Goal: Information Seeking & Learning: Learn about a topic

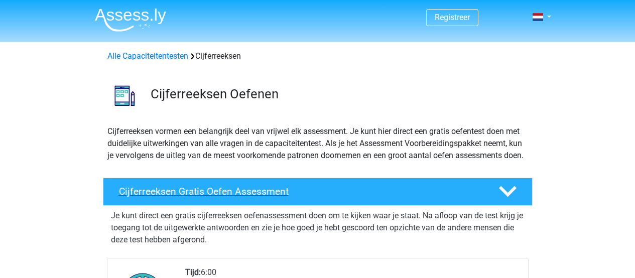
click at [243, 197] on h4 "Cijferreeksen Gratis Oefen Assessment" at bounding box center [301, 192] width 364 height 12
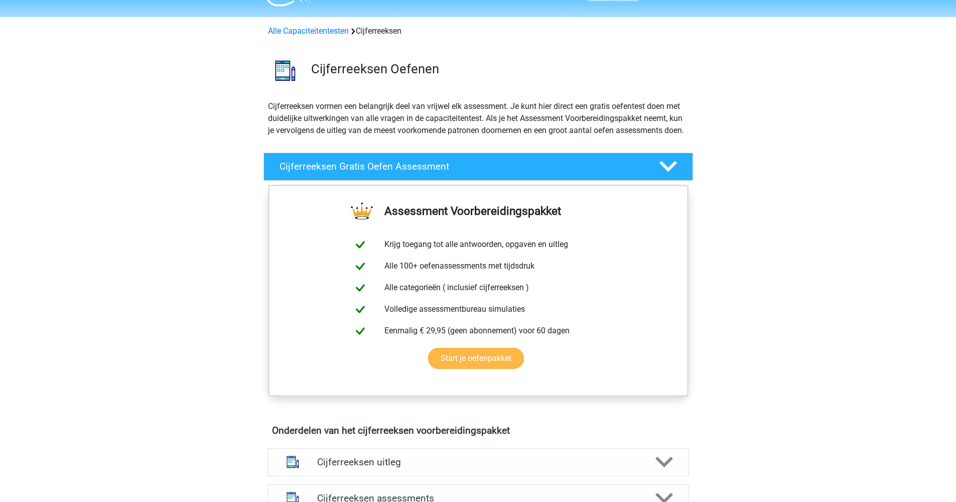
scroll to position [226, 0]
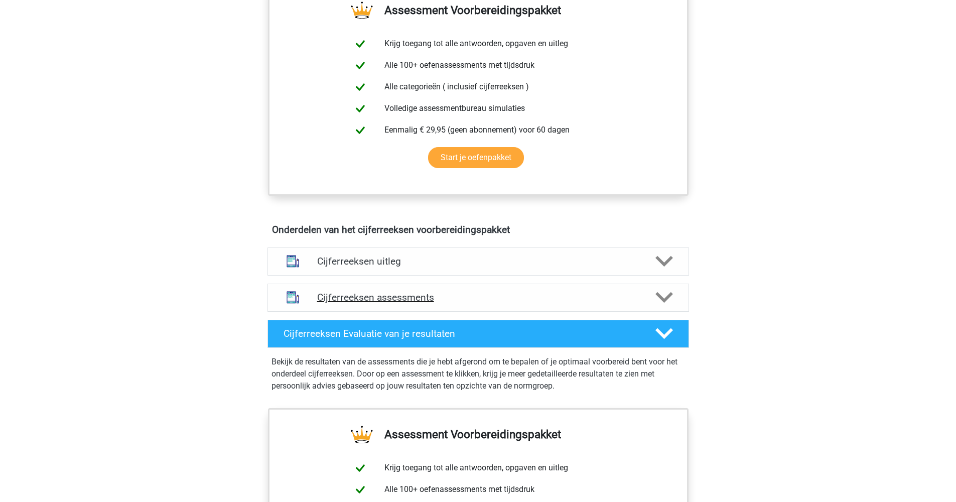
click at [511, 278] on h4 "Cijferreeksen assessments" at bounding box center [478, 298] width 322 height 12
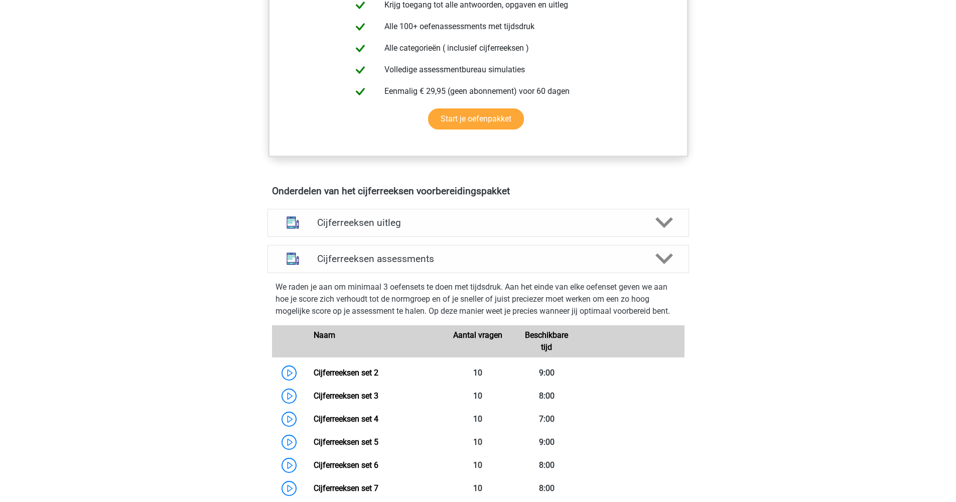
scroll to position [358, 0]
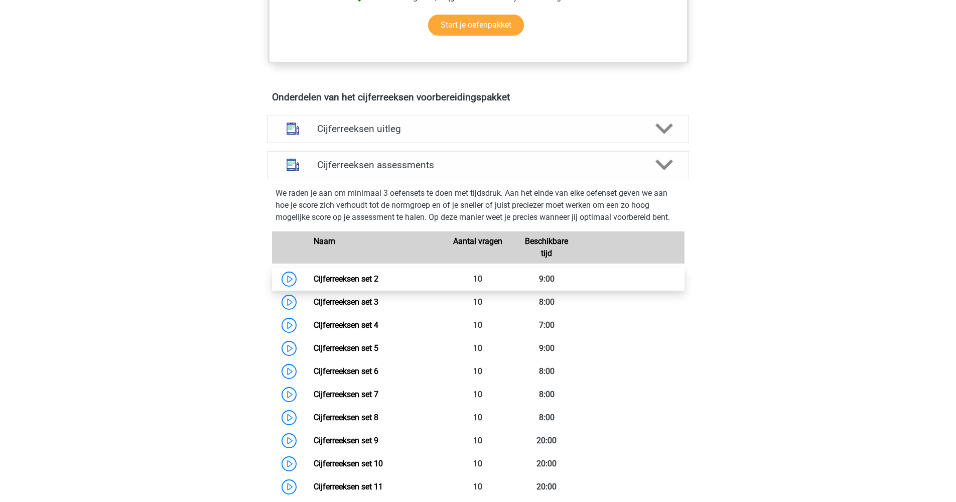
click at [314, 278] on link "Cijferreeksen set 2" at bounding box center [346, 279] width 65 height 10
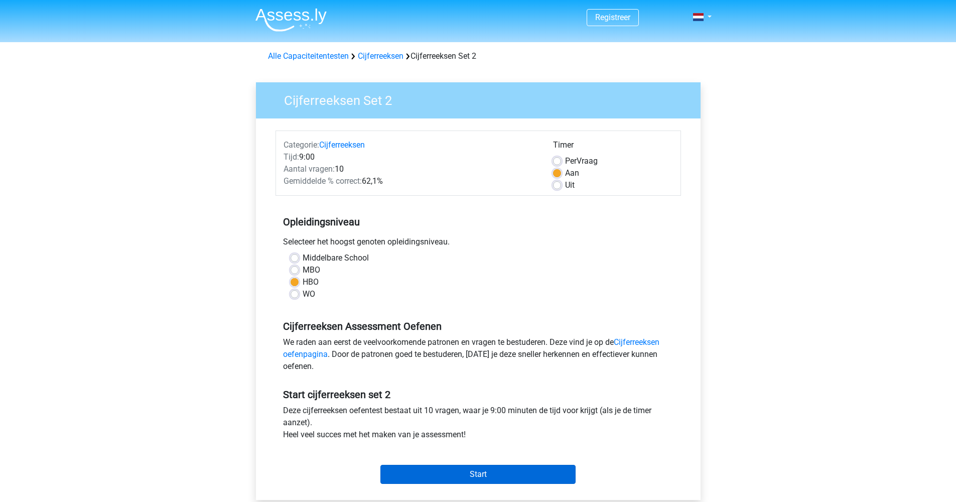
click at [495, 468] on input "Start" at bounding box center [478, 474] width 195 height 19
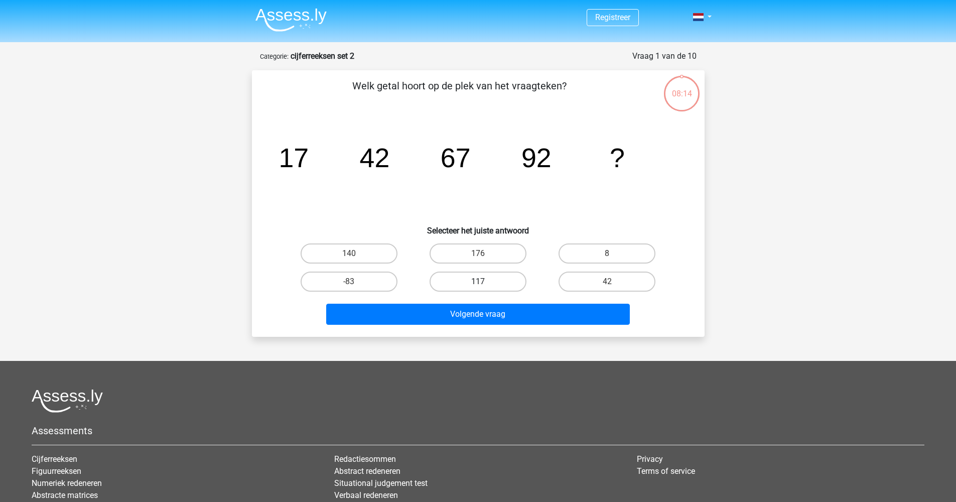
click at [469, 287] on label "117" at bounding box center [478, 282] width 97 height 20
click at [478, 287] on input "117" at bounding box center [481, 285] width 7 height 7
radio input "true"
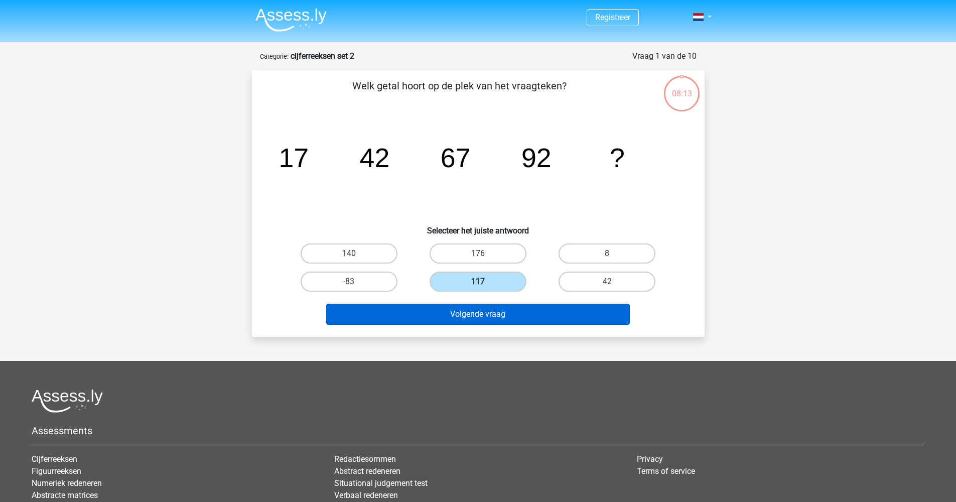
click at [461, 320] on button "Volgende vraag" at bounding box center [478, 314] width 304 height 21
click at [495, 314] on button "Volgende vraag" at bounding box center [478, 314] width 304 height 21
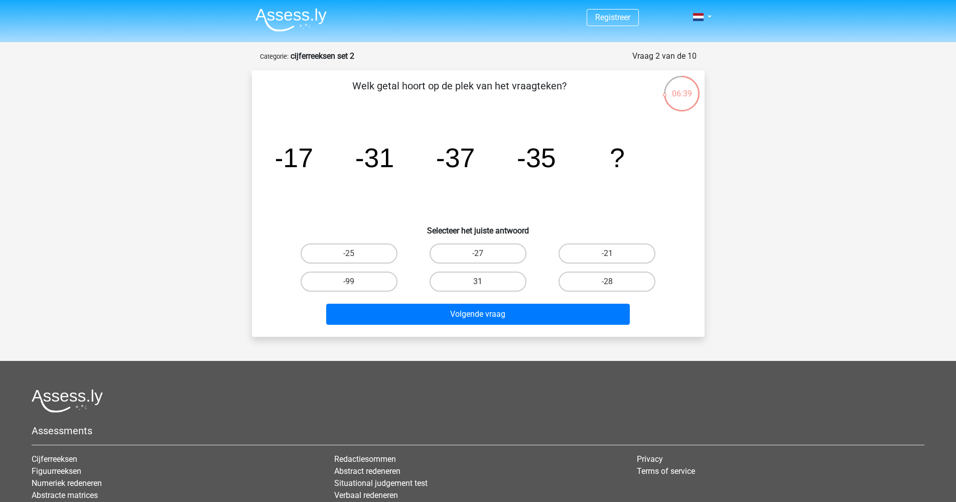
click at [480, 254] on input "-27" at bounding box center [481, 257] width 7 height 7
radio input "true"
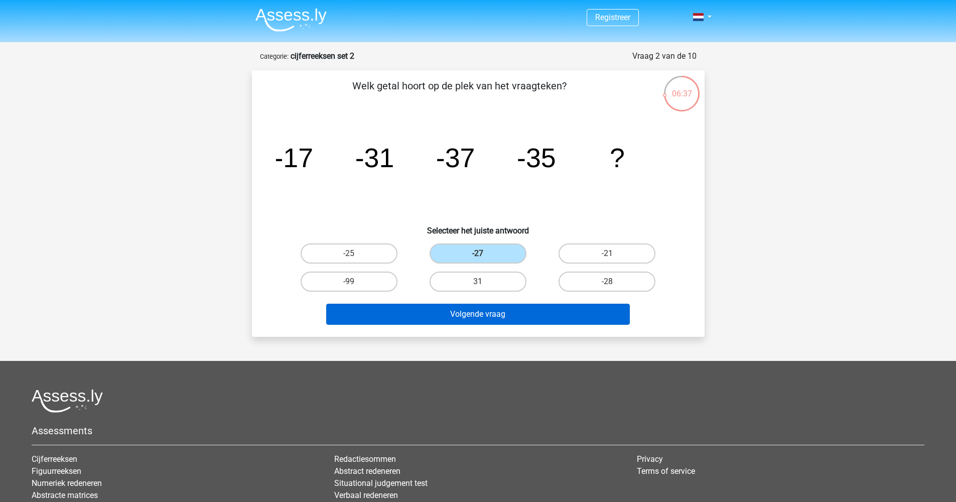
click at [491, 311] on button "Volgende vraag" at bounding box center [478, 314] width 304 height 21
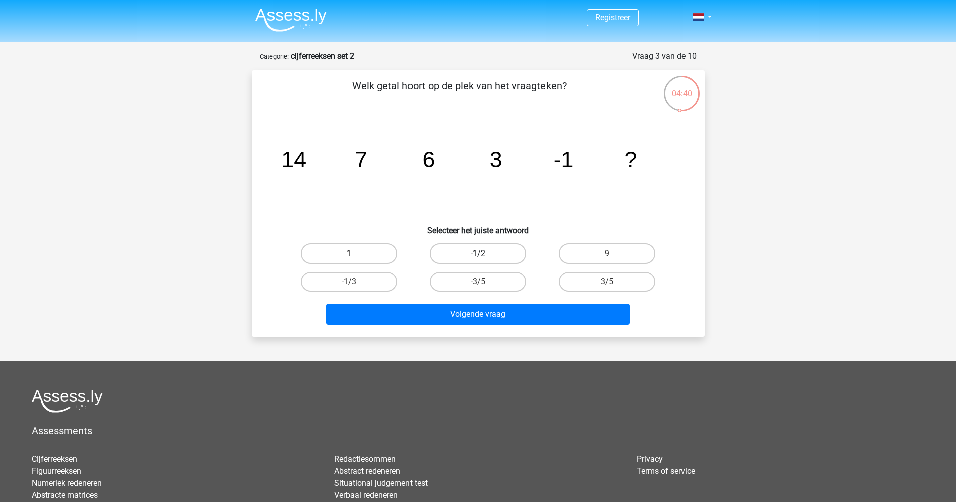
click at [492, 259] on label "-1/2" at bounding box center [478, 254] width 97 height 20
click at [485, 259] on input "-1/2" at bounding box center [481, 257] width 7 height 7
radio input "true"
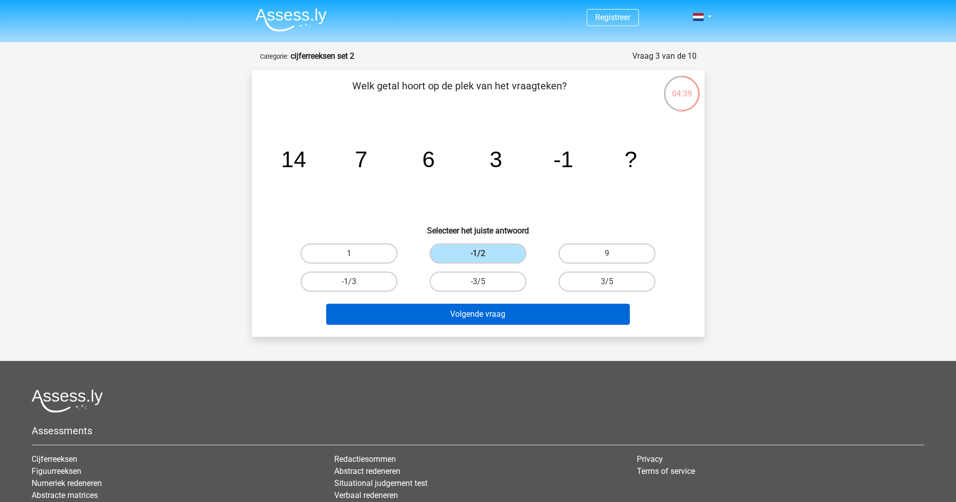
click at [489, 317] on button "Volgende vraag" at bounding box center [478, 314] width 304 height 21
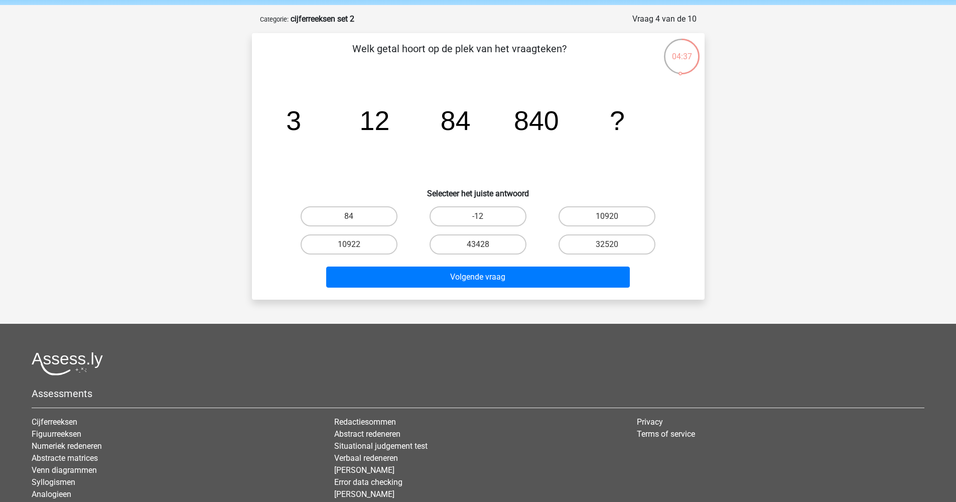
scroll to position [35, 0]
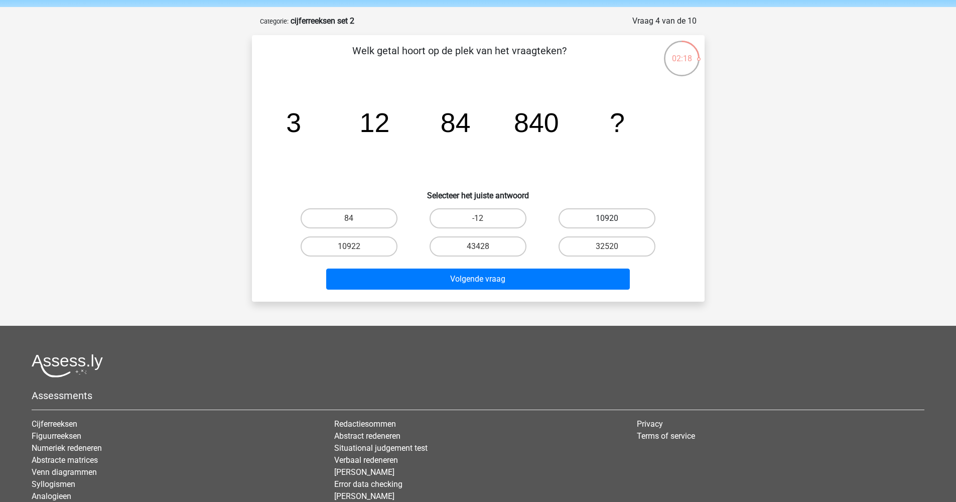
click at [600, 220] on label "10920" at bounding box center [607, 218] width 97 height 20
click at [608, 220] on input "10920" at bounding box center [611, 221] width 7 height 7
radio input "true"
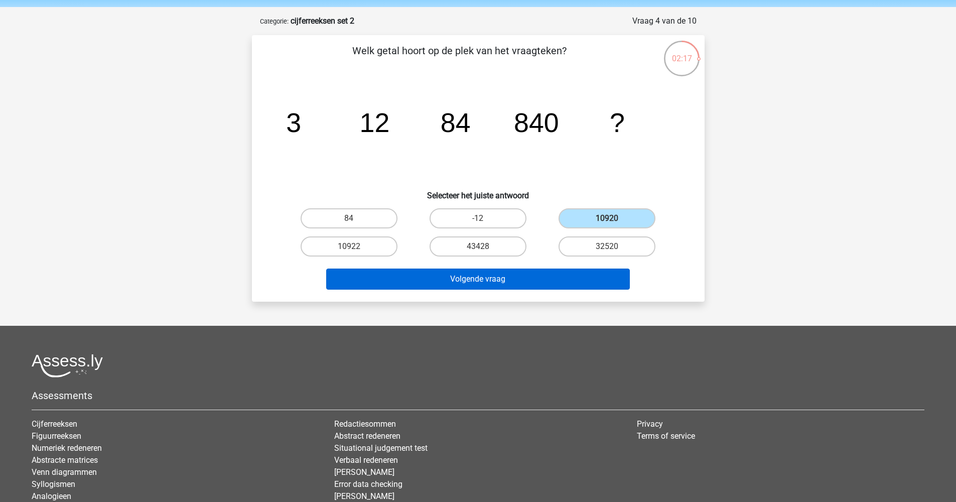
click at [573, 276] on button "Volgende vraag" at bounding box center [478, 279] width 304 height 21
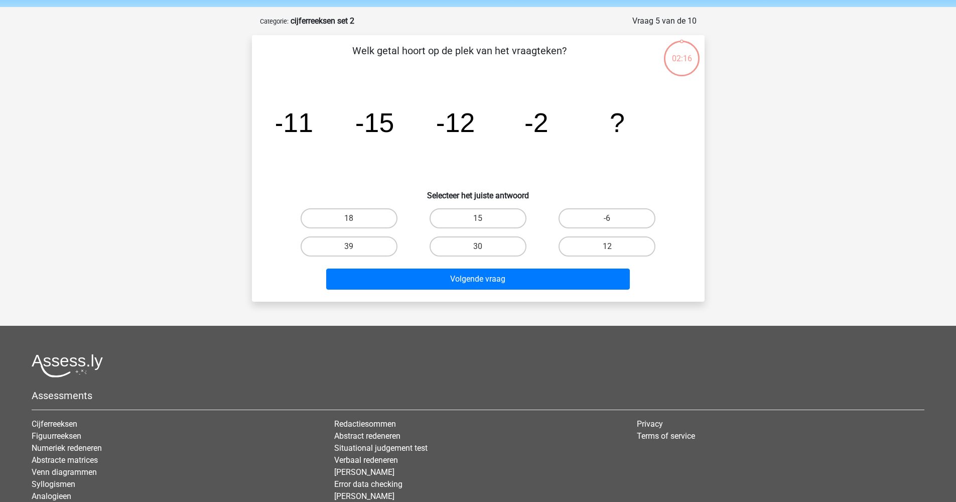
scroll to position [50, 0]
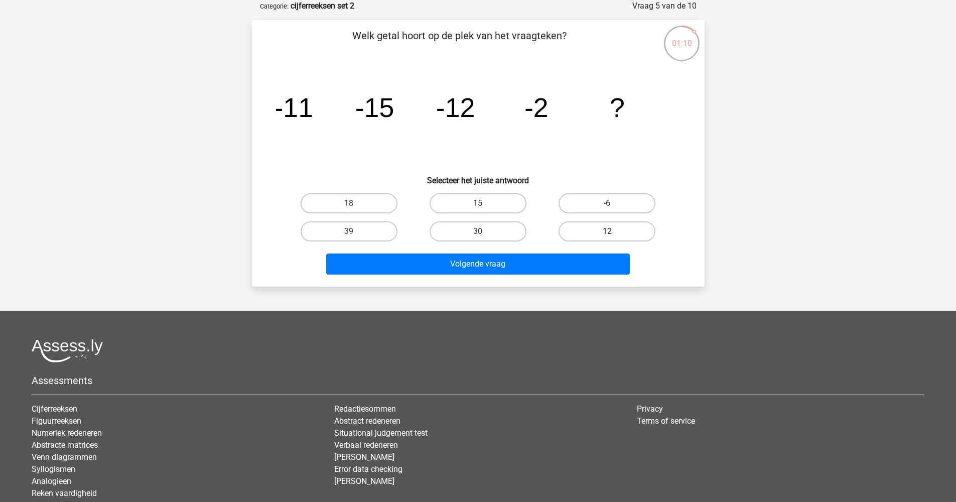
click at [590, 222] on label "12" at bounding box center [607, 231] width 97 height 20
click at [608, 231] on input "12" at bounding box center [611, 234] width 7 height 7
radio input "true"
click at [542, 253] on div "Volgende vraag" at bounding box center [478, 262] width 421 height 33
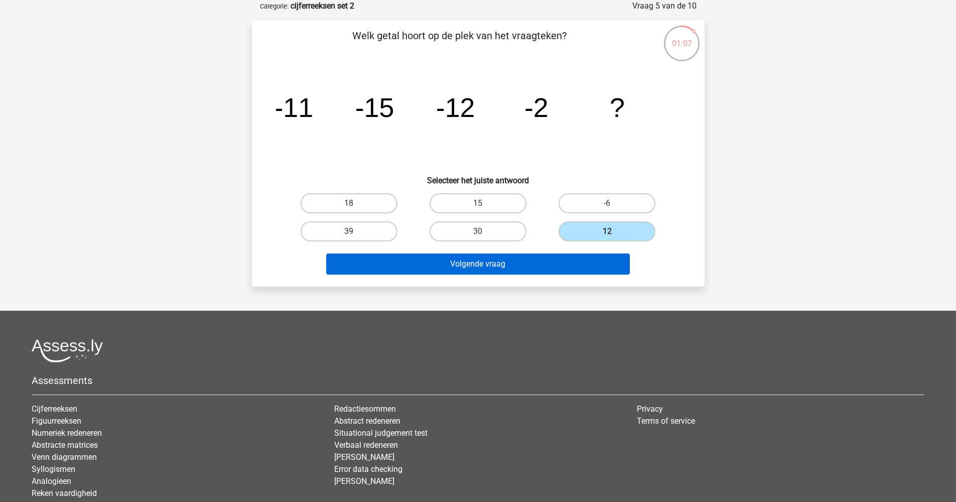
click at [524, 261] on button "Volgende vraag" at bounding box center [478, 264] width 304 height 21
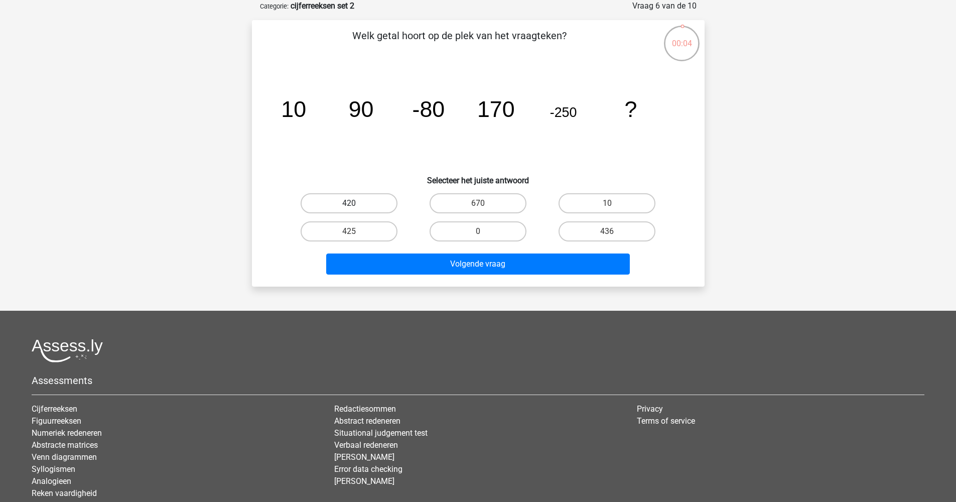
click at [356, 196] on label "420" at bounding box center [349, 203] width 97 height 20
click at [355, 203] on input "420" at bounding box center [352, 206] width 7 height 7
radio input "true"
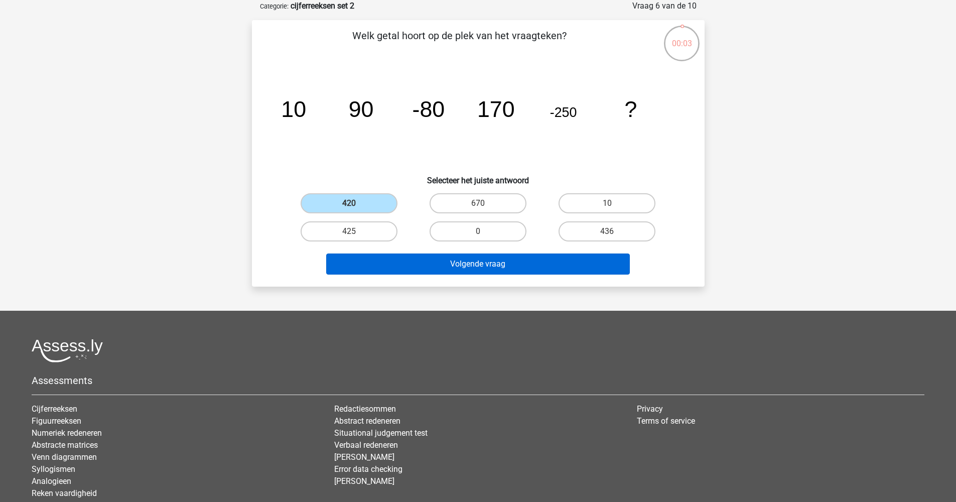
click at [444, 266] on button "Volgende vraag" at bounding box center [478, 264] width 304 height 21
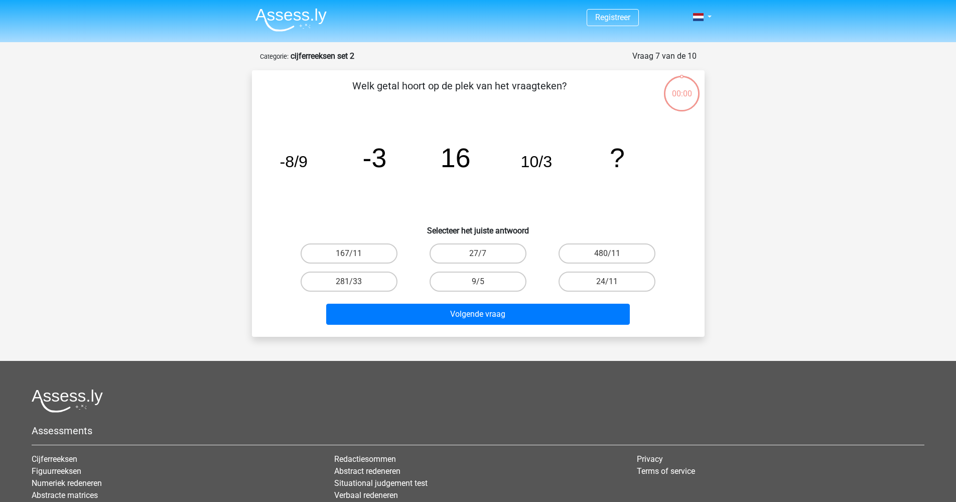
scroll to position [50, 0]
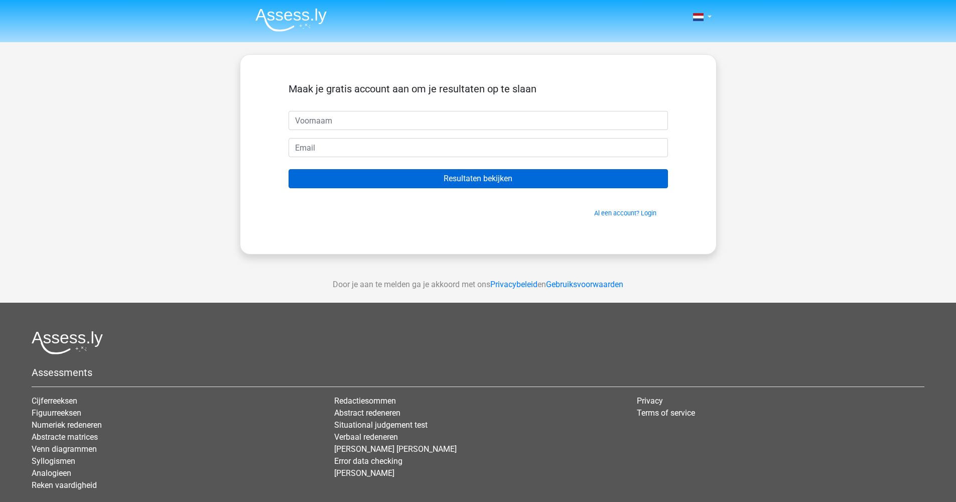
click at [484, 178] on input "Resultaten bekijken" at bounding box center [479, 178] width 380 height 19
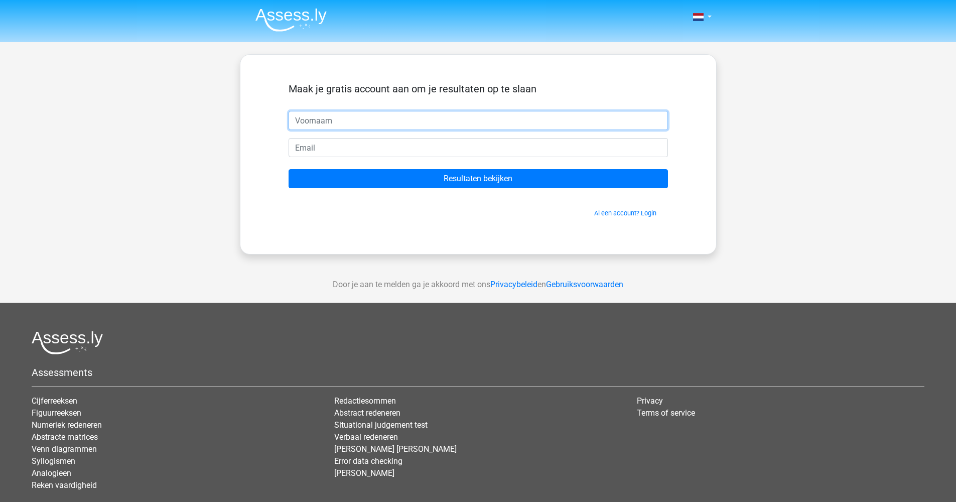
click at [373, 118] on input "text" at bounding box center [479, 120] width 380 height 19
type input "hares@live.nll"
click at [409, 116] on input "hares@live.nll" at bounding box center [479, 120] width 380 height 19
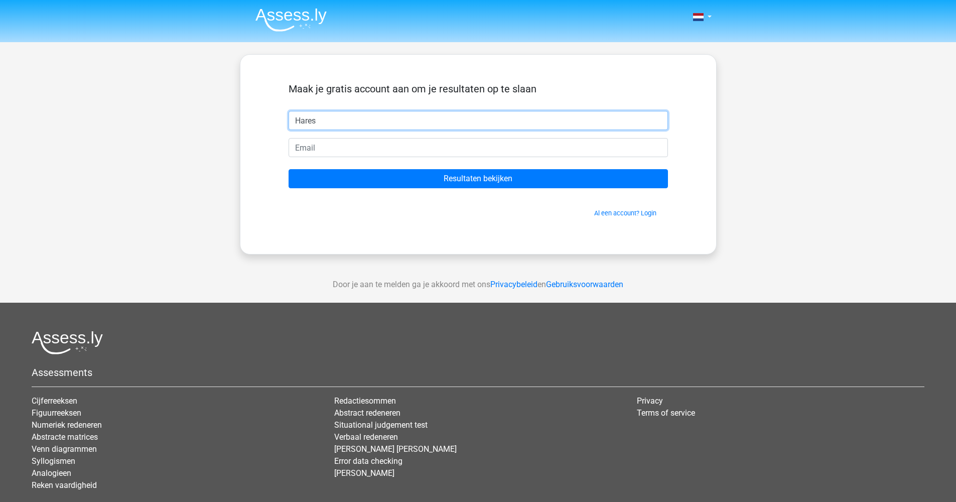
type input "Hares"
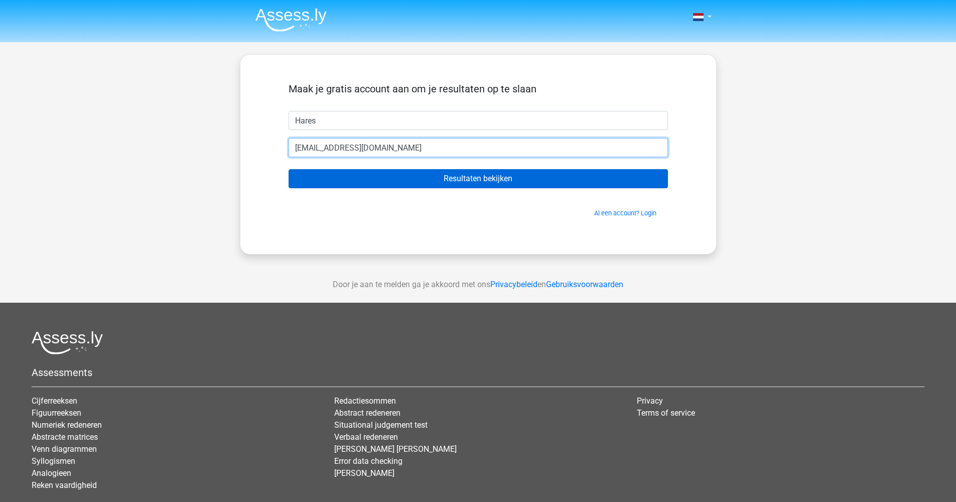
type input "[EMAIL_ADDRESS][DOMAIN_NAME]"
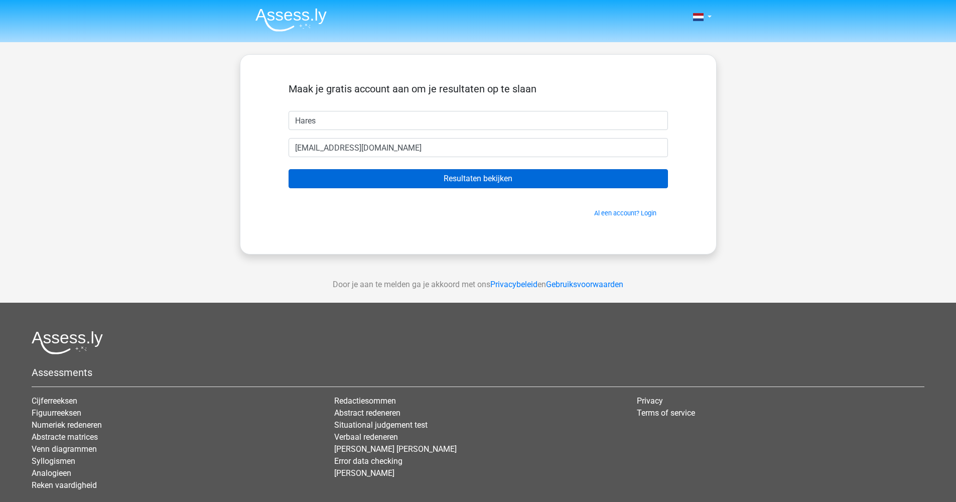
click at [463, 182] on input "Resultaten bekijken" at bounding box center [479, 178] width 380 height 19
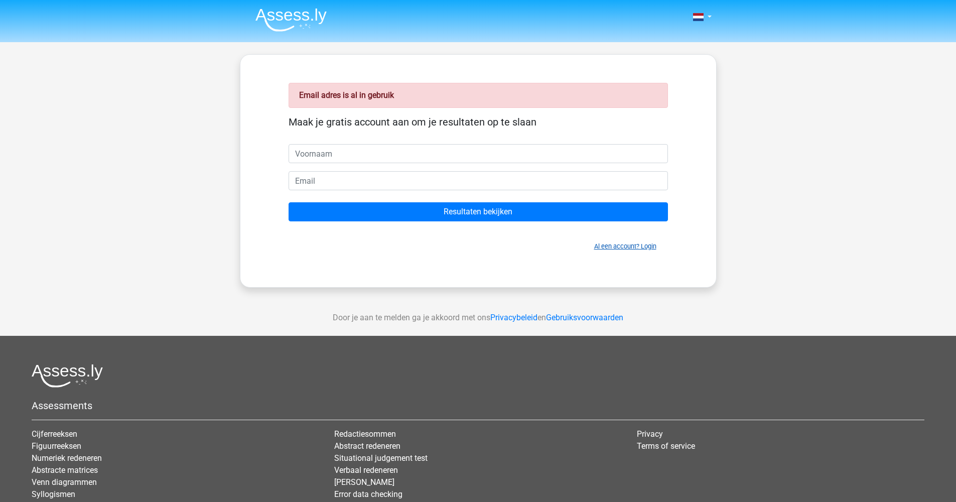
click at [624, 246] on link "Al een account? Login" at bounding box center [625, 247] width 62 height 8
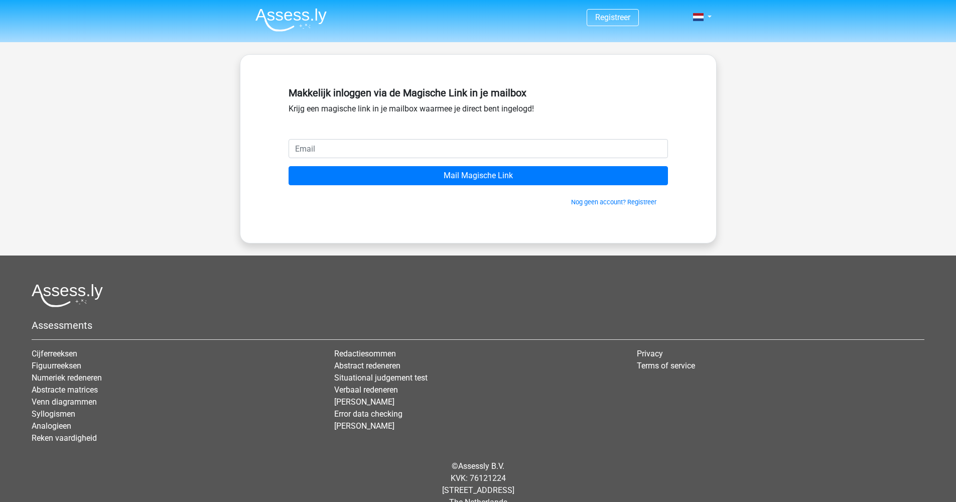
click at [399, 150] on input "email" at bounding box center [479, 148] width 380 height 19
type input "[EMAIL_ADDRESS][DOMAIN_NAME]"
click at [478, 176] on input "Mail Magische Link" at bounding box center [479, 175] width 380 height 19
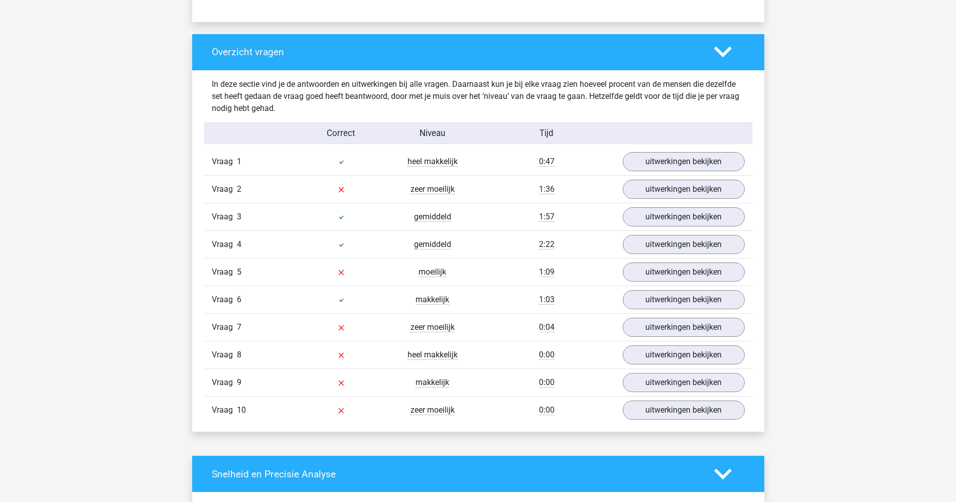
scroll to position [772, 0]
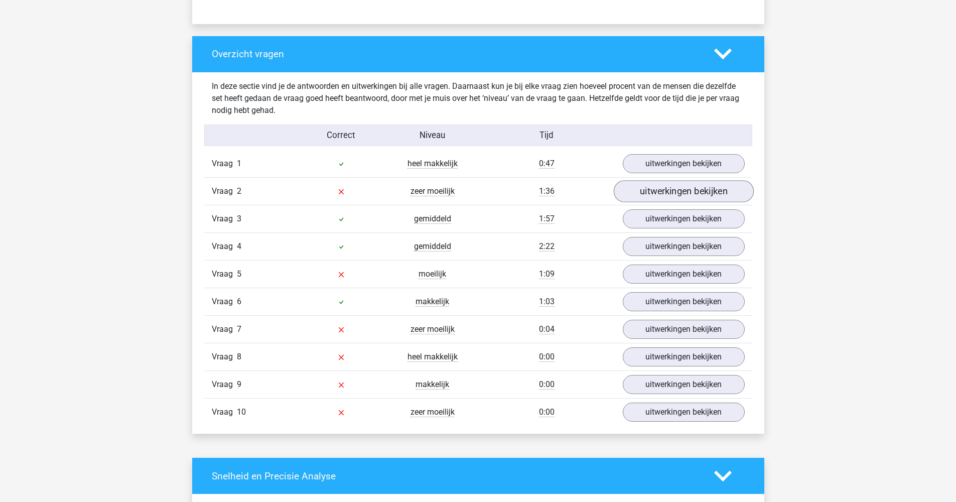
click at [651, 186] on link "uitwerkingen bekijken" at bounding box center [684, 191] width 140 height 22
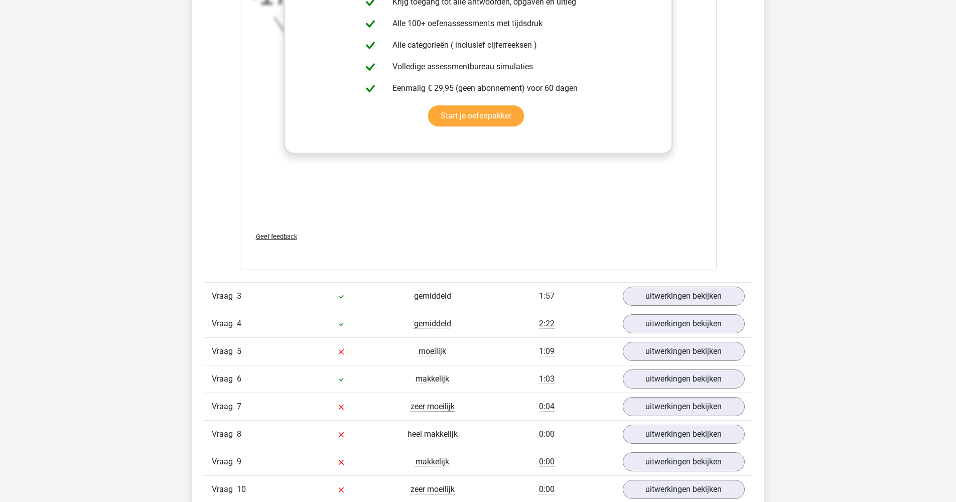
scroll to position [1381, 0]
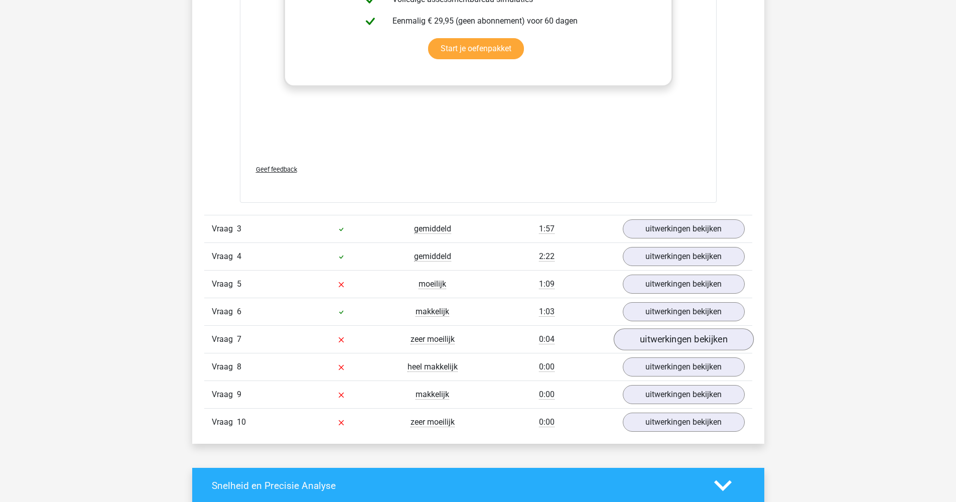
click at [653, 338] on link "uitwerkingen bekijken" at bounding box center [684, 339] width 140 height 22
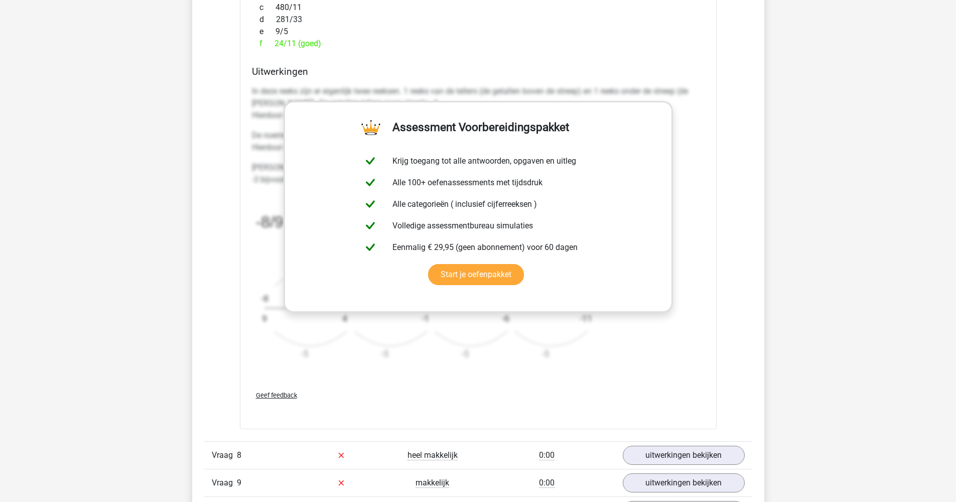
scroll to position [2138, 0]
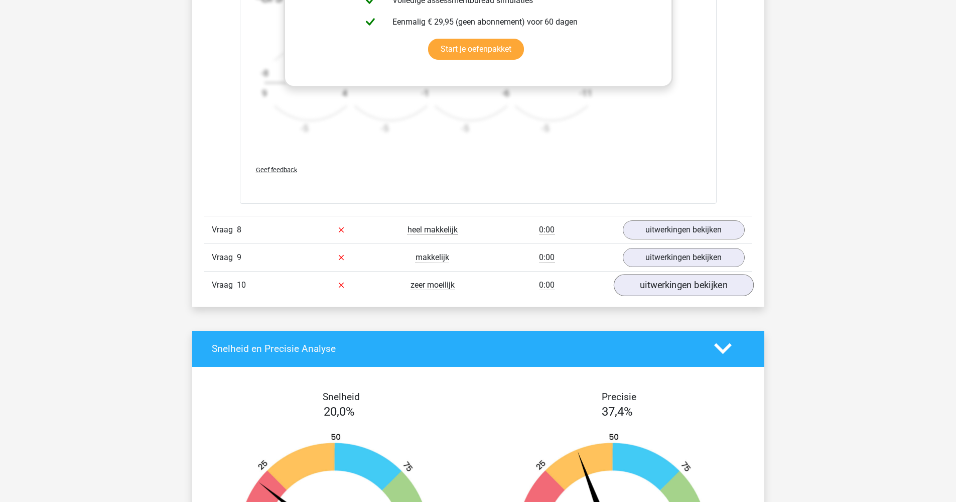
click at [668, 287] on link "uitwerkingen bekijken" at bounding box center [684, 285] width 140 height 22
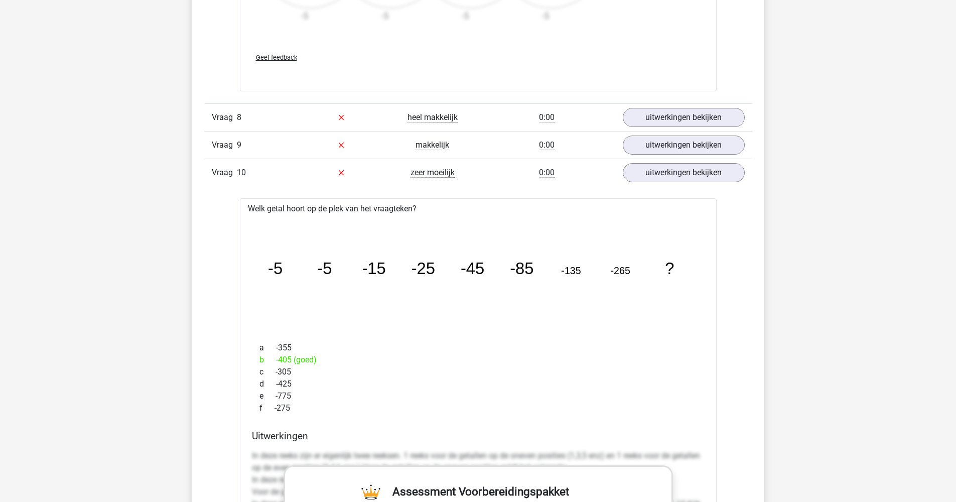
scroll to position [2142, 0]
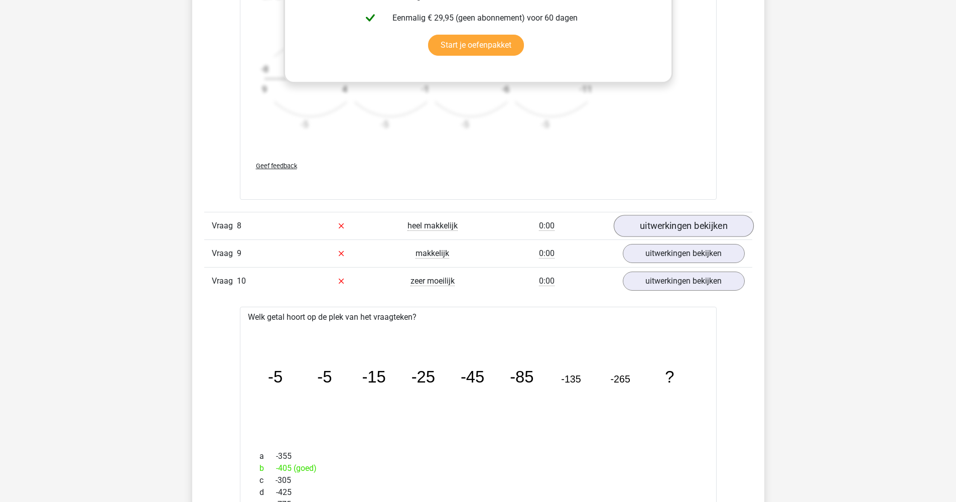
click at [712, 225] on link "uitwerkingen bekijken" at bounding box center [684, 226] width 140 height 22
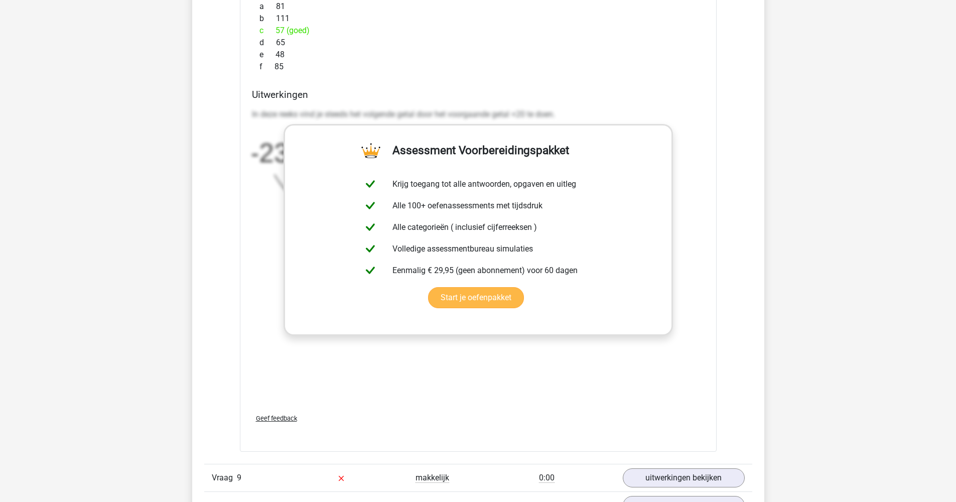
scroll to position [2721, 0]
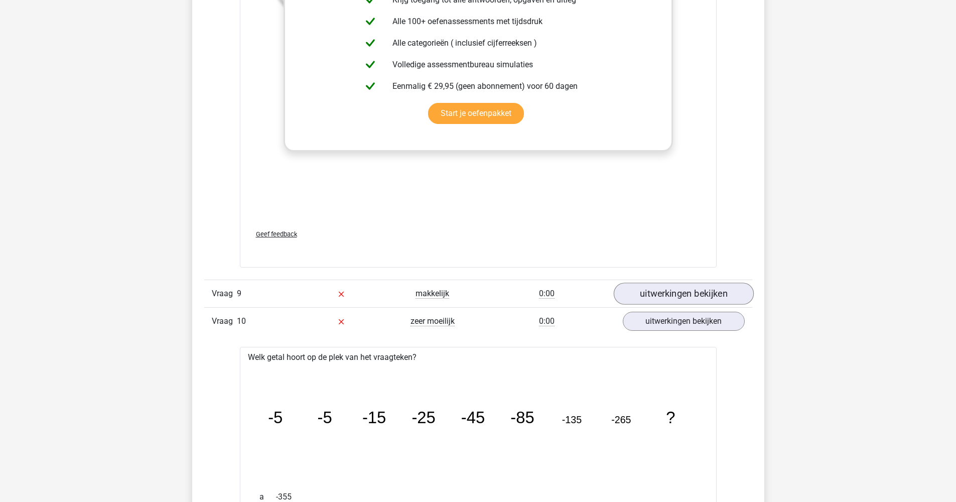
click at [656, 290] on link "uitwerkingen bekijken" at bounding box center [684, 294] width 140 height 22
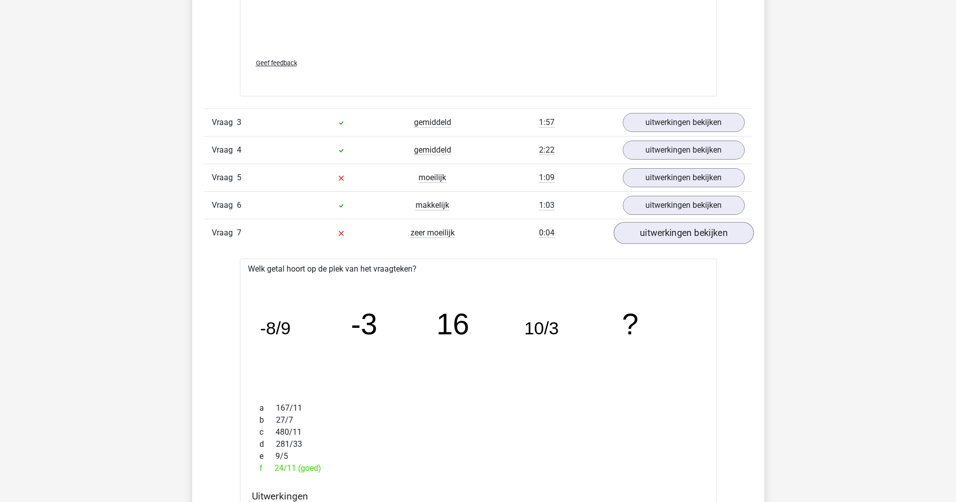
scroll to position [1481, 0]
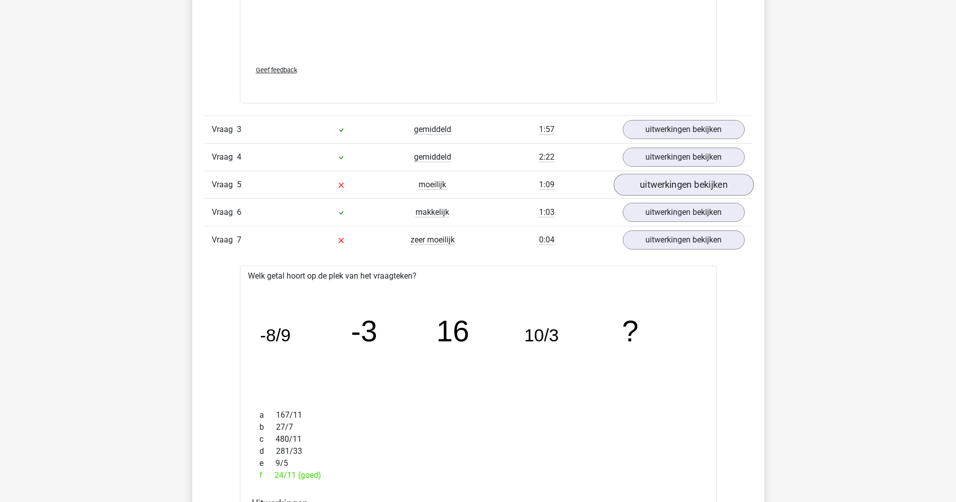
click at [663, 183] on link "uitwerkingen bekijken" at bounding box center [684, 185] width 140 height 22
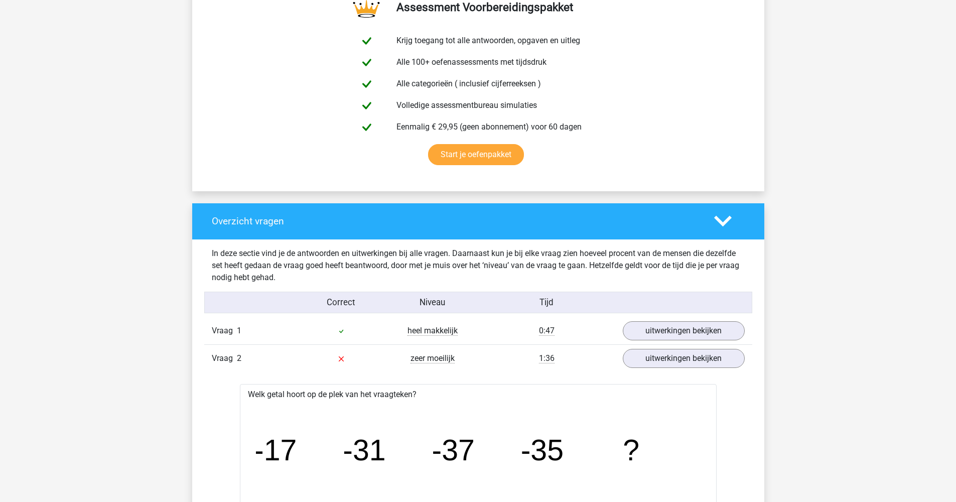
scroll to position [0, 0]
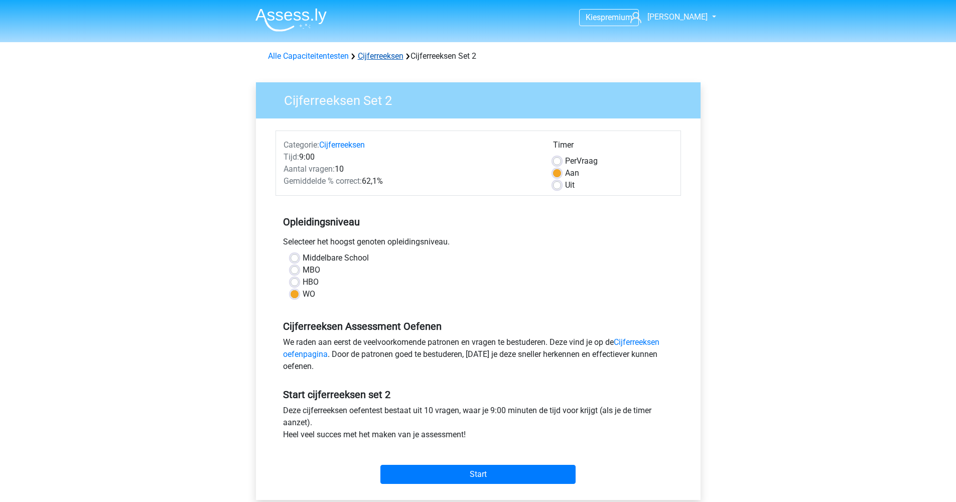
click at [383, 58] on link "Cijferreeksen" at bounding box center [381, 56] width 46 height 10
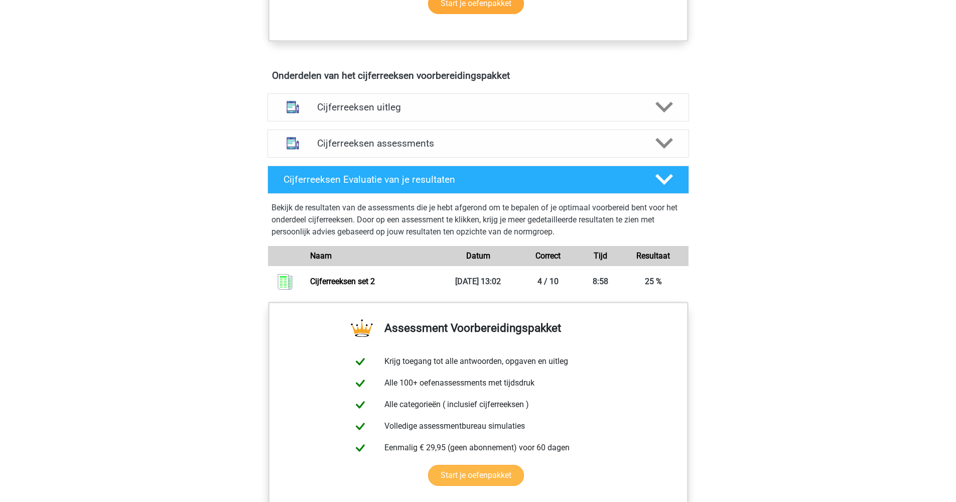
scroll to position [501, 0]
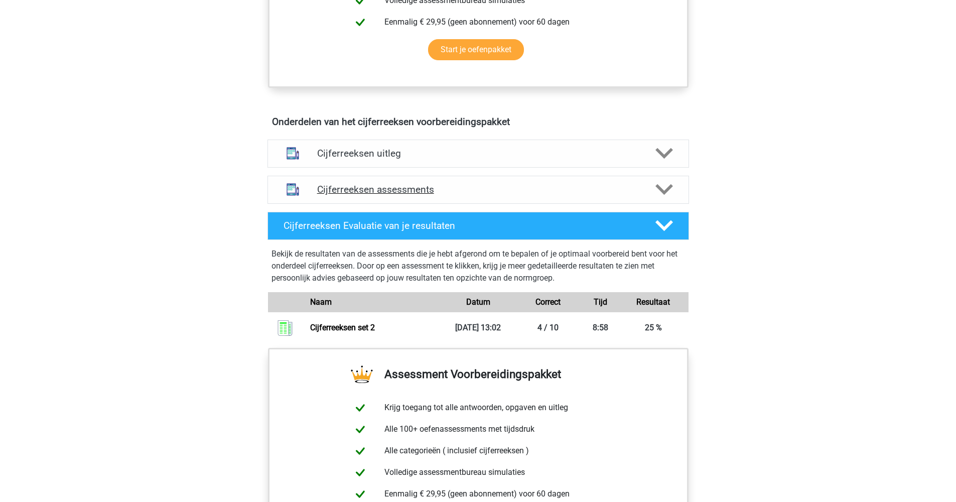
click at [485, 195] on h4 "Cijferreeksen assessments" at bounding box center [478, 190] width 322 height 12
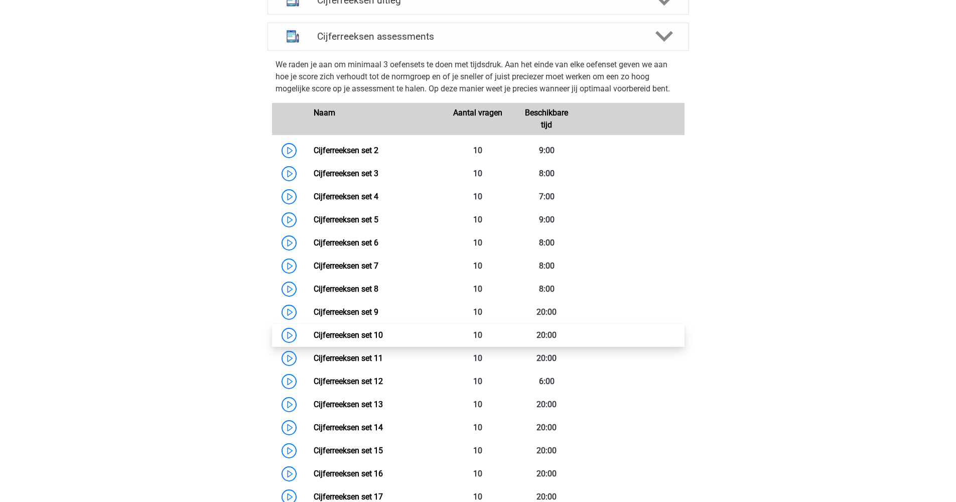
scroll to position [656, 0]
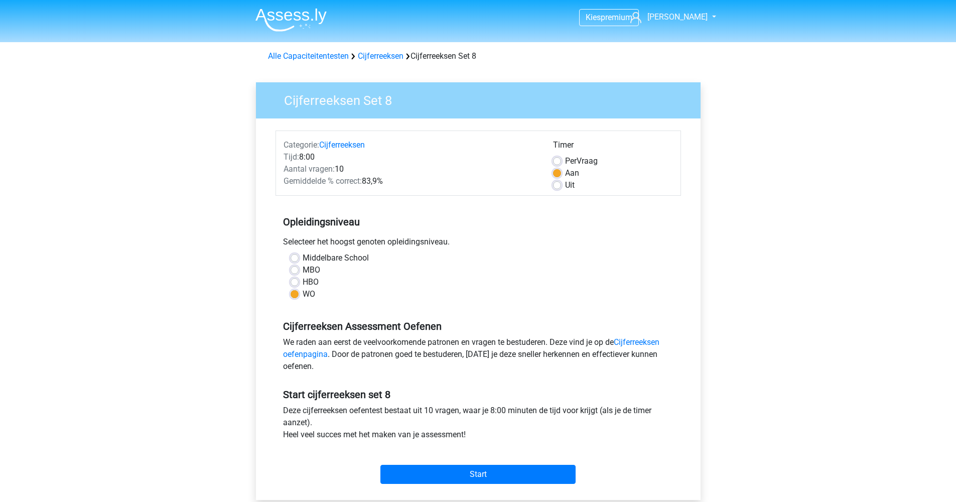
click at [303, 279] on label "HBO" at bounding box center [311, 282] width 16 height 12
click at [294, 279] on input "HBO" at bounding box center [295, 281] width 8 height 10
radio input "true"
click at [457, 467] on input "Start" at bounding box center [478, 474] width 195 height 19
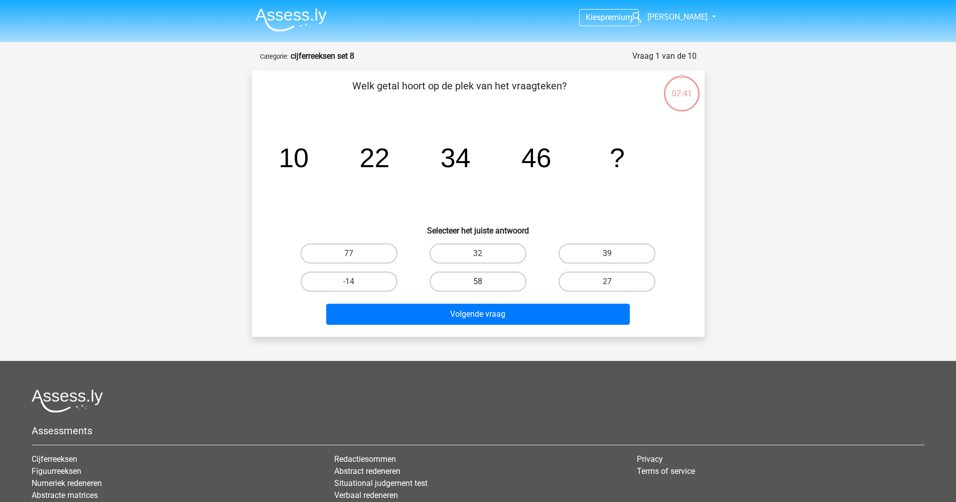
click at [471, 281] on label "58" at bounding box center [478, 282] width 97 height 20
click at [478, 282] on input "58" at bounding box center [481, 285] width 7 height 7
radio input "true"
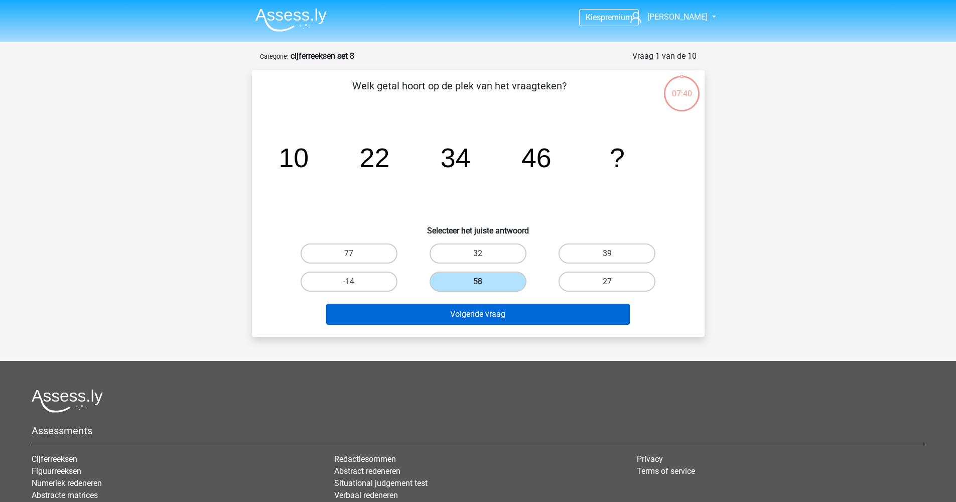
click at [465, 312] on button "Volgende vraag" at bounding box center [478, 314] width 304 height 21
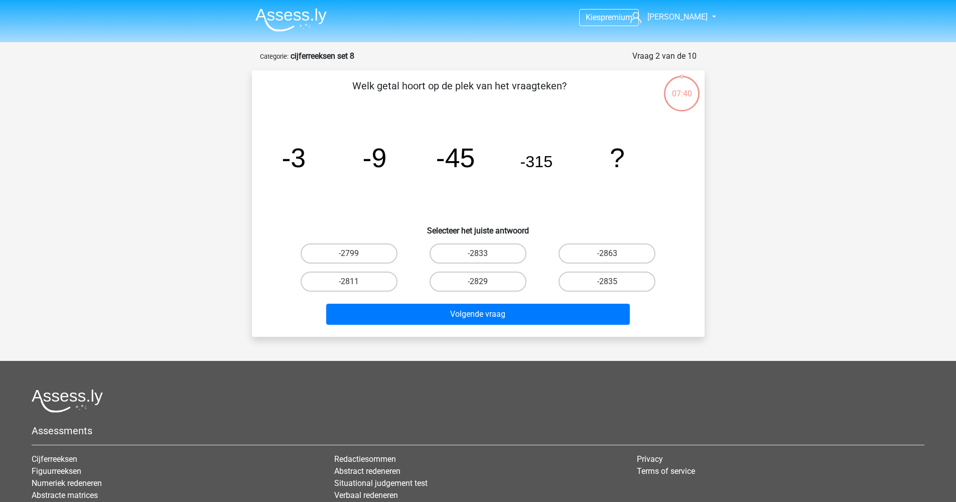
scroll to position [50, 0]
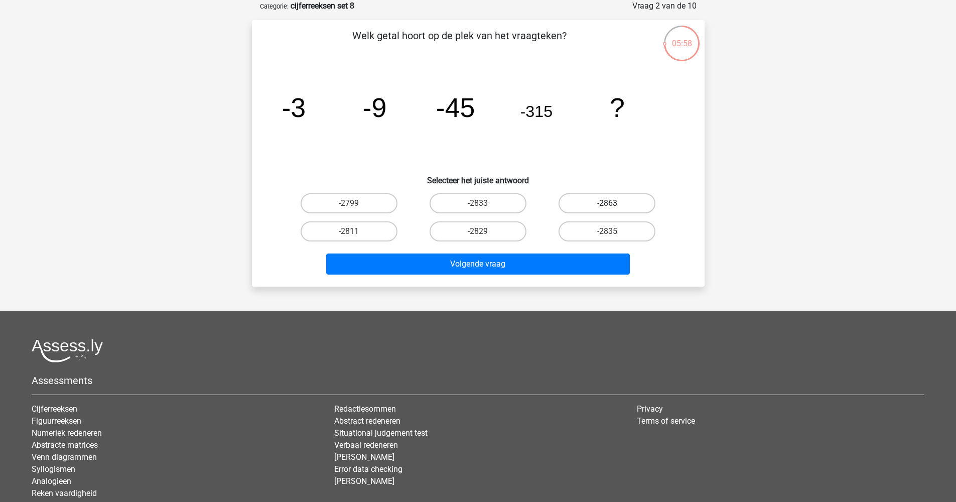
click at [593, 203] on label "-2863" at bounding box center [607, 203] width 97 height 20
click at [608, 203] on input "-2863" at bounding box center [611, 206] width 7 height 7
radio input "true"
click at [598, 231] on label "-2835" at bounding box center [607, 231] width 97 height 20
click at [608, 231] on input "-2835" at bounding box center [611, 234] width 7 height 7
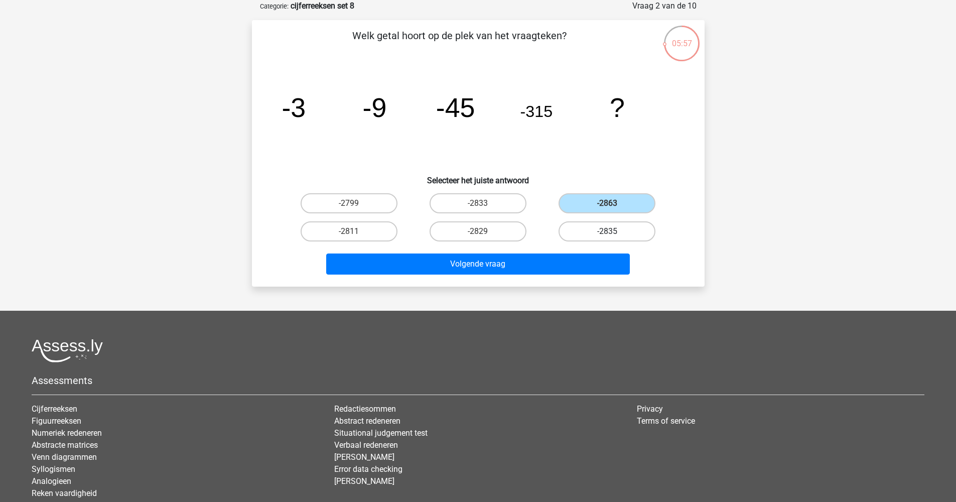
radio input "true"
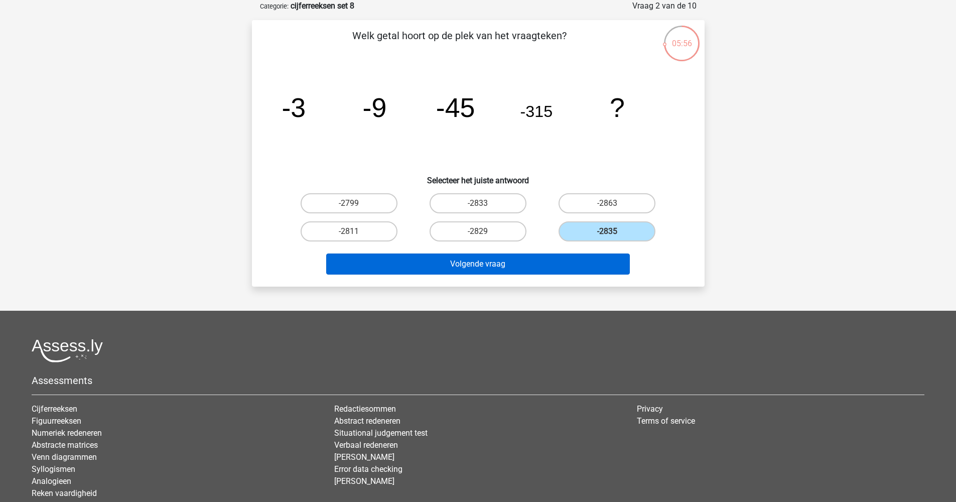
click at [545, 260] on button "Volgende vraag" at bounding box center [478, 264] width 304 height 21
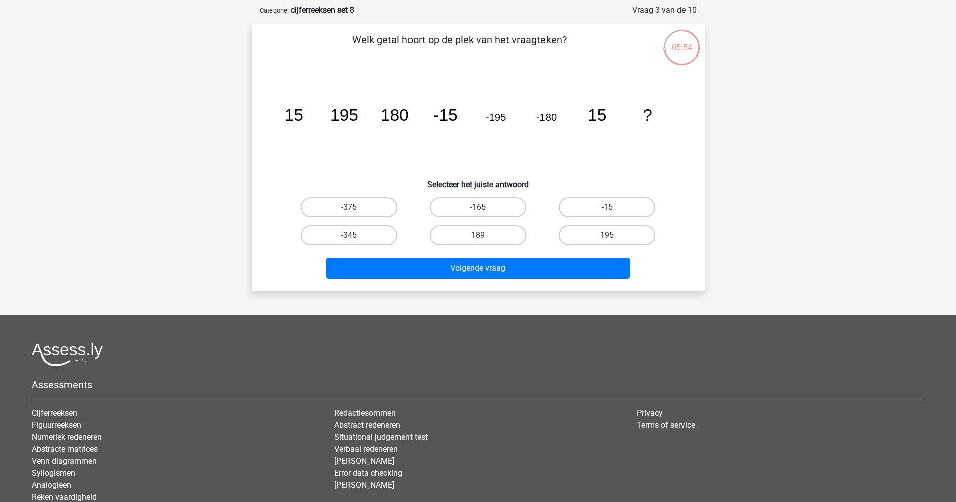
scroll to position [44, 0]
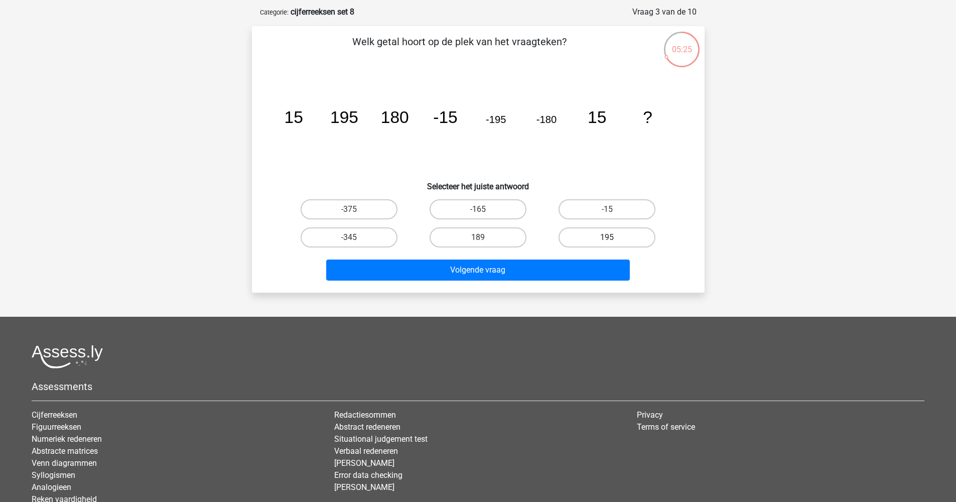
click at [587, 233] on label "195" at bounding box center [607, 237] width 97 height 20
click at [608, 237] on input "195" at bounding box center [611, 240] width 7 height 7
radio input "true"
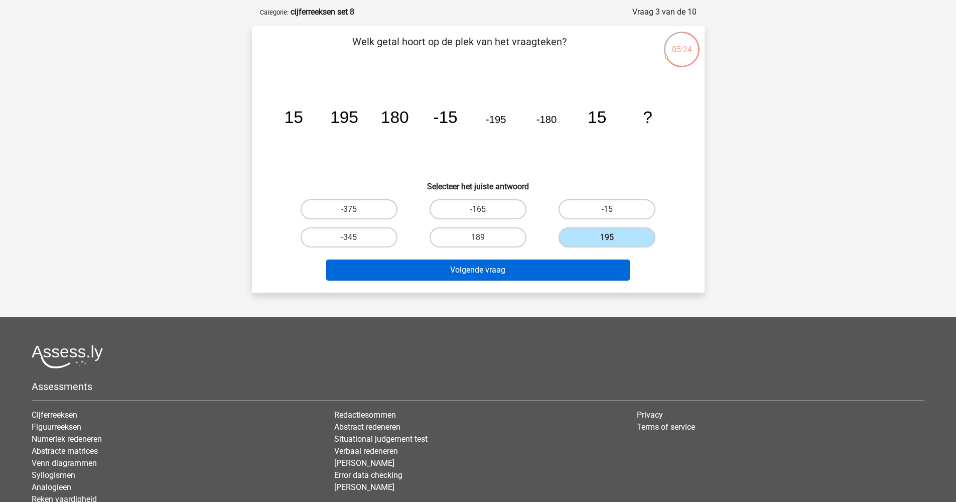
click at [533, 269] on button "Volgende vraag" at bounding box center [478, 270] width 304 height 21
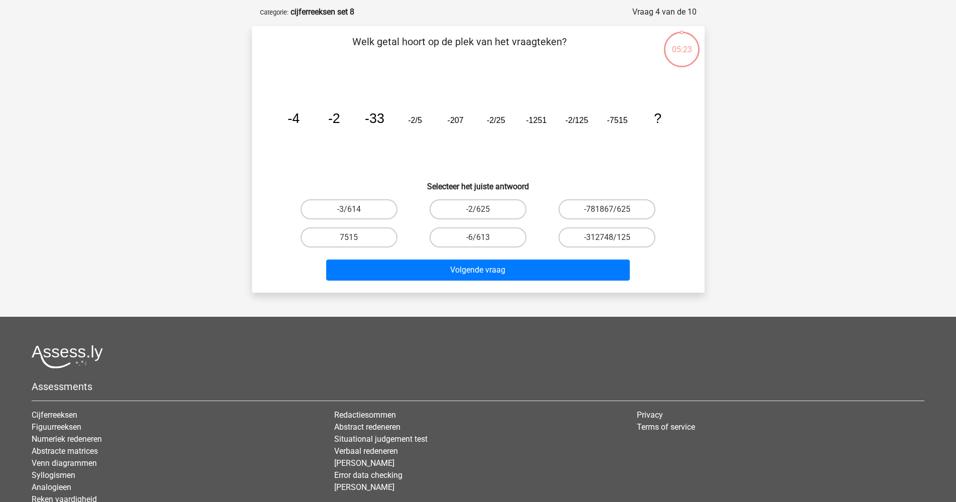
scroll to position [50, 0]
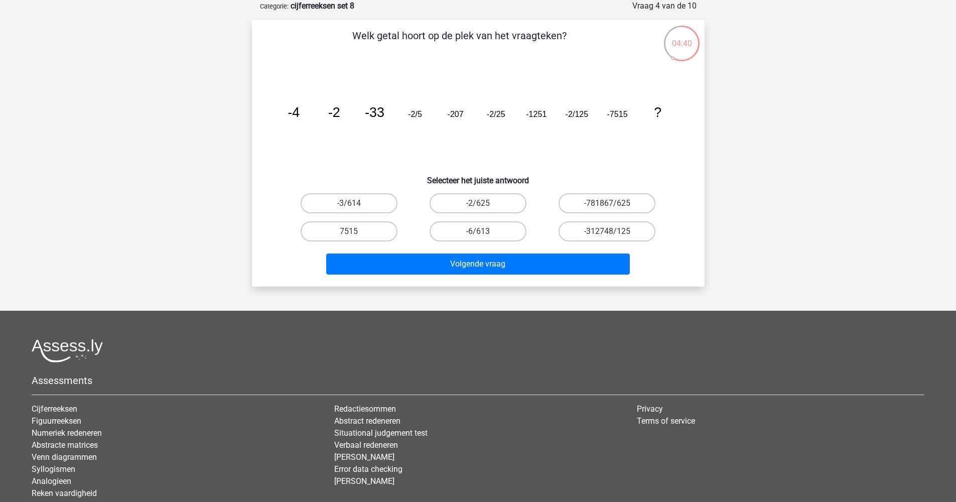
click at [484, 205] on input "-2/625" at bounding box center [481, 206] width 7 height 7
radio input "true"
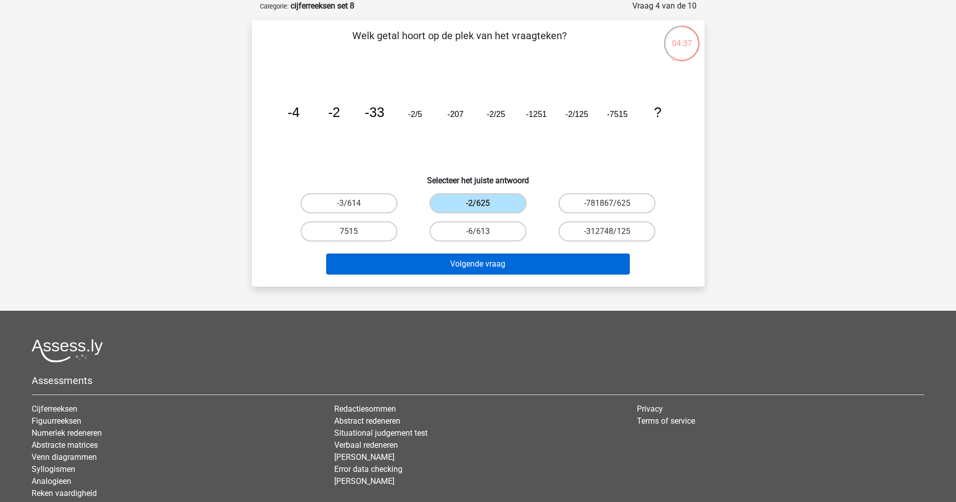
click at [482, 263] on button "Volgende vraag" at bounding box center [478, 264] width 304 height 21
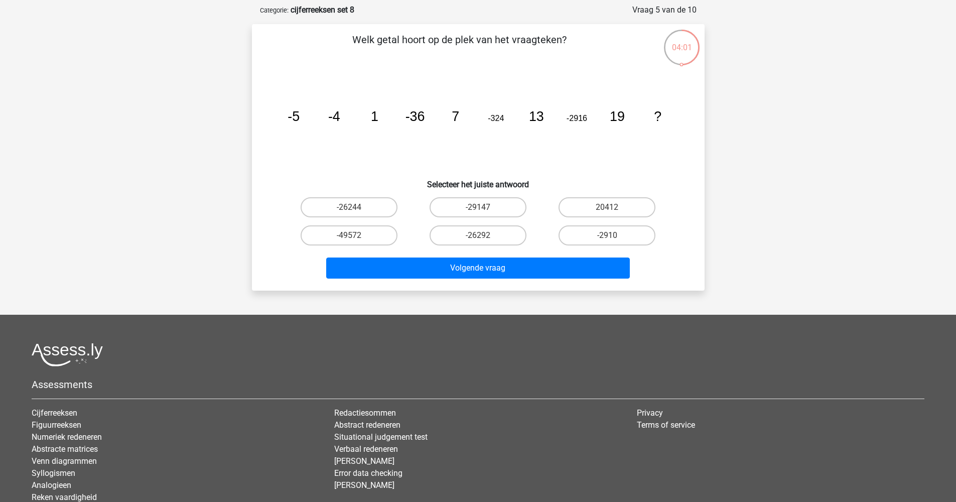
scroll to position [44, 0]
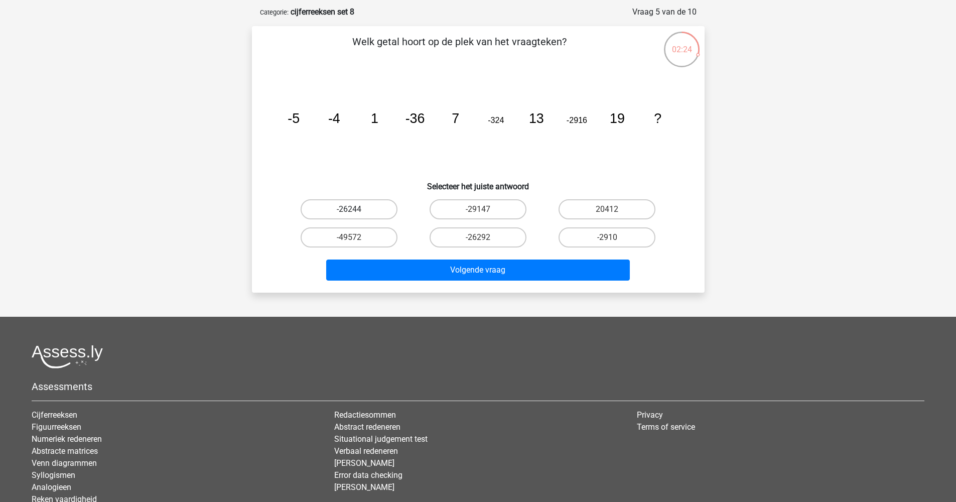
click at [366, 209] on label "-26244" at bounding box center [349, 209] width 97 height 20
click at [355, 209] on input "-26244" at bounding box center [352, 212] width 7 height 7
radio input "true"
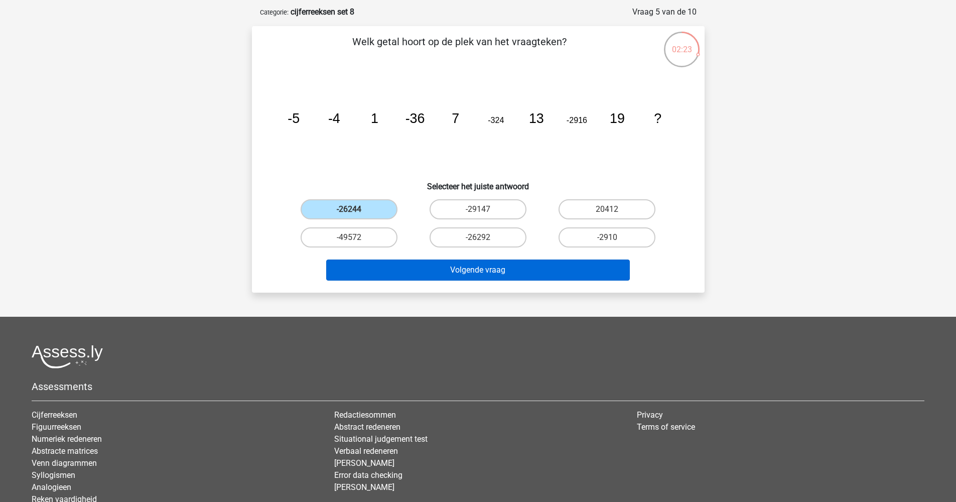
click at [392, 262] on button "Volgende vraag" at bounding box center [478, 270] width 304 height 21
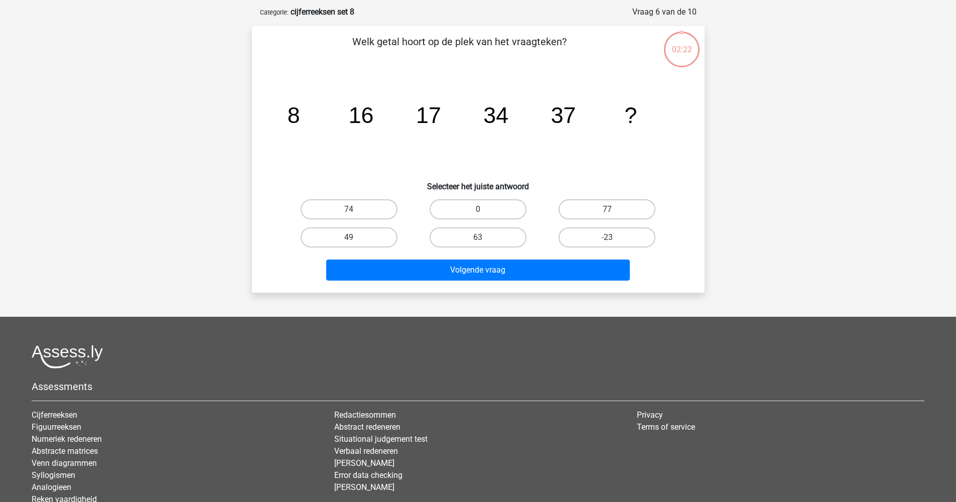
scroll to position [50, 0]
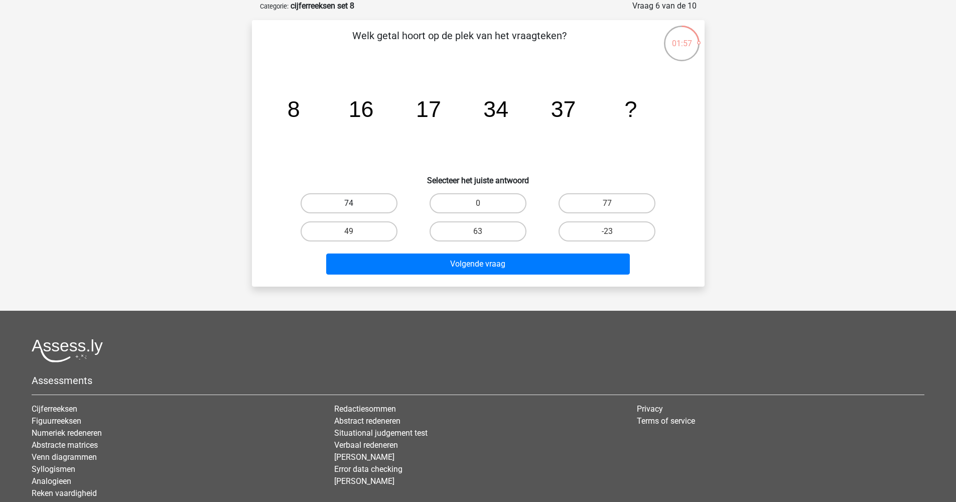
click at [357, 202] on label "74" at bounding box center [349, 203] width 97 height 20
click at [355, 203] on input "74" at bounding box center [352, 206] width 7 height 7
radio input "true"
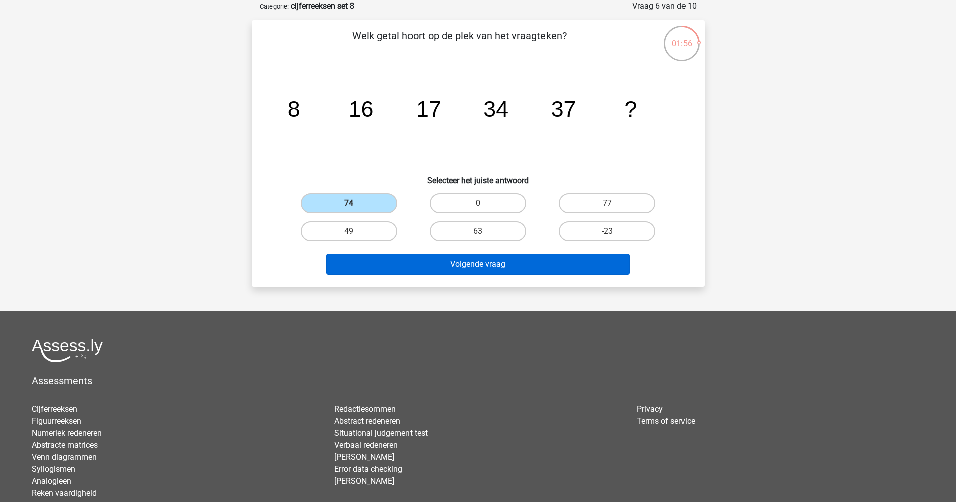
click at [465, 263] on button "Volgende vraag" at bounding box center [478, 264] width 304 height 21
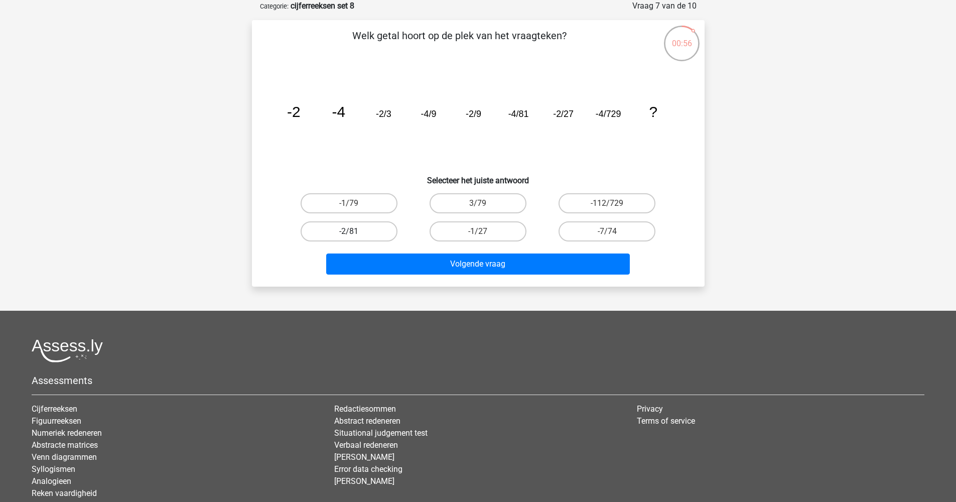
click at [354, 227] on label "-2/81" at bounding box center [349, 231] width 97 height 20
click at [354, 231] on input "-2/81" at bounding box center [352, 234] width 7 height 7
radio input "true"
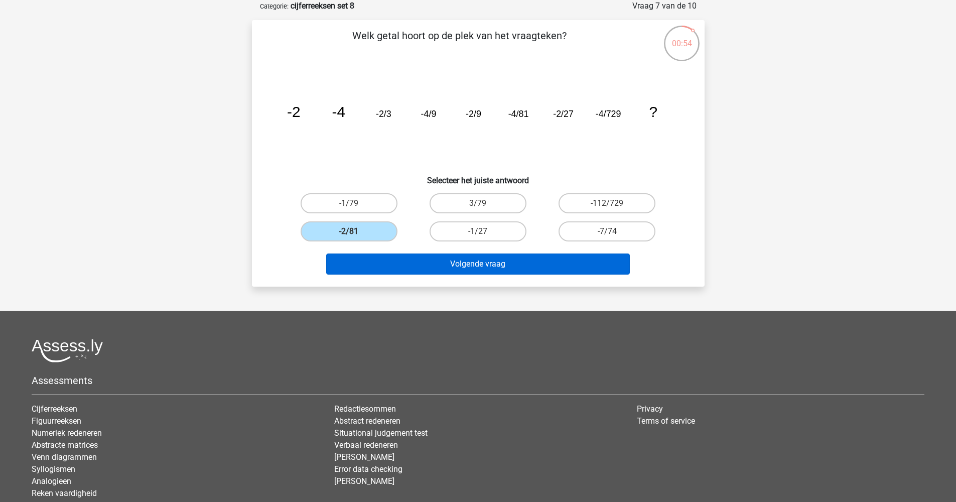
click at [429, 260] on button "Volgende vraag" at bounding box center [478, 264] width 304 height 21
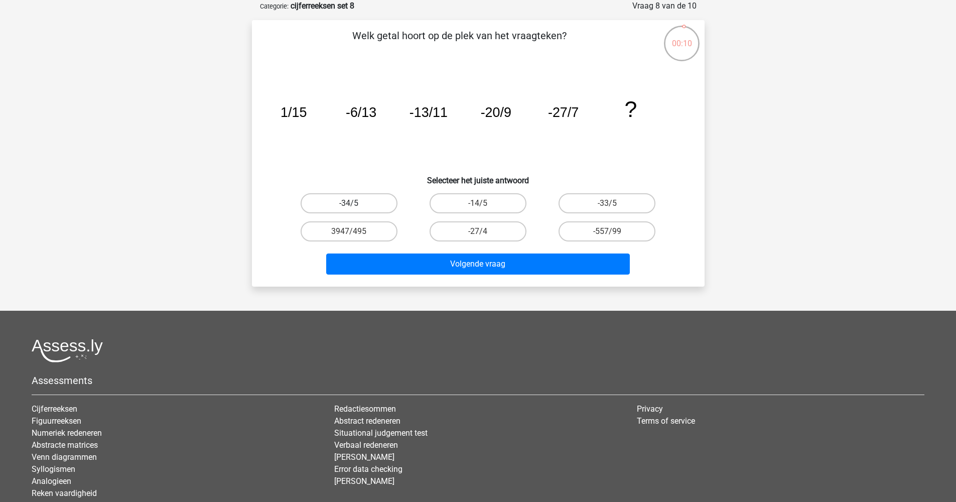
click at [365, 204] on label "-34/5" at bounding box center [349, 203] width 97 height 20
click at [355, 204] on input "-34/5" at bounding box center [352, 206] width 7 height 7
radio input "true"
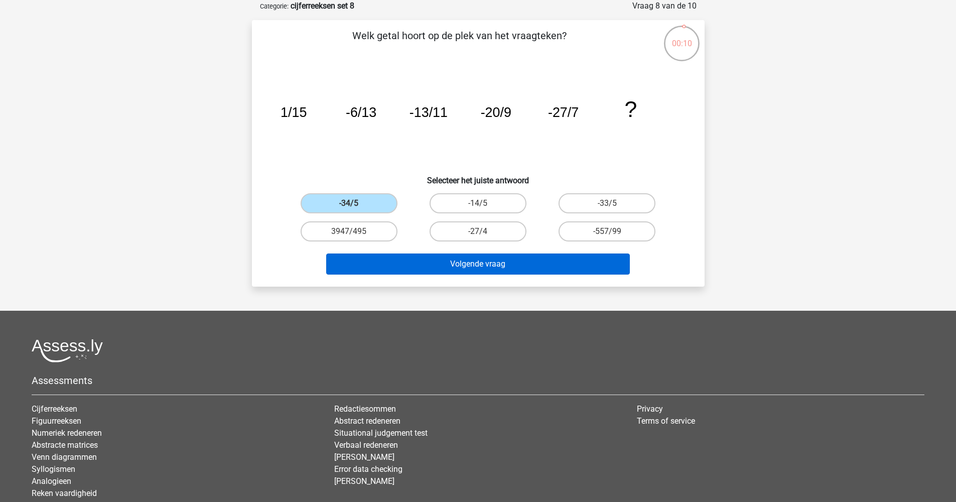
click at [468, 265] on button "Volgende vraag" at bounding box center [478, 264] width 304 height 21
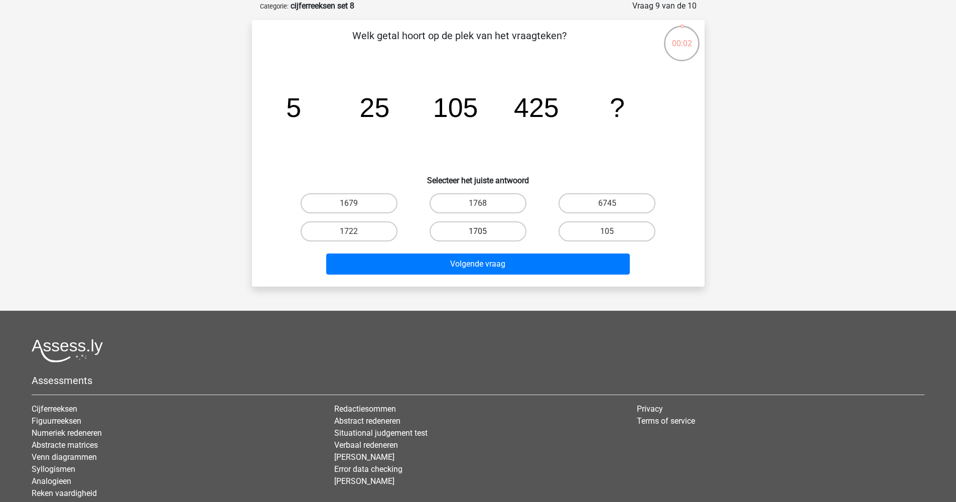
click at [476, 230] on label "1705" at bounding box center [478, 231] width 97 height 20
click at [478, 231] on input "1705" at bounding box center [481, 234] width 7 height 7
radio input "true"
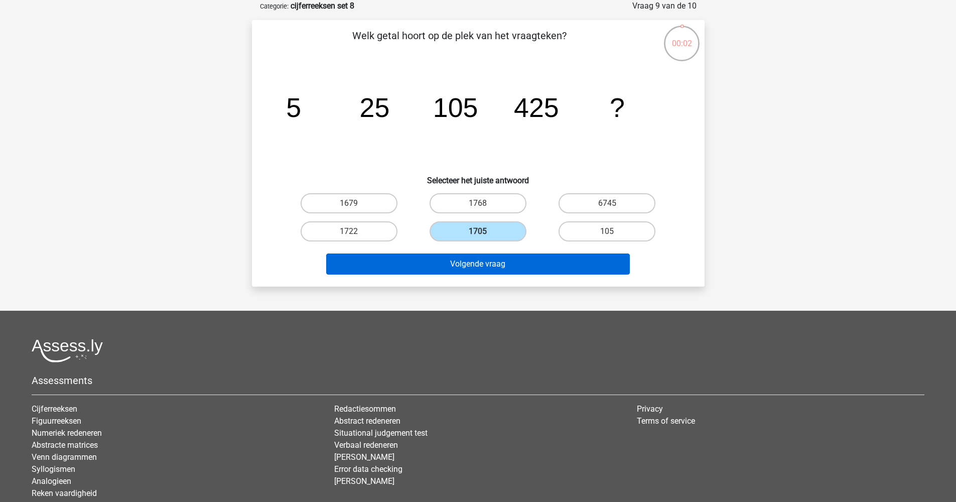
click at [487, 260] on button "Volgende vraag" at bounding box center [478, 264] width 304 height 21
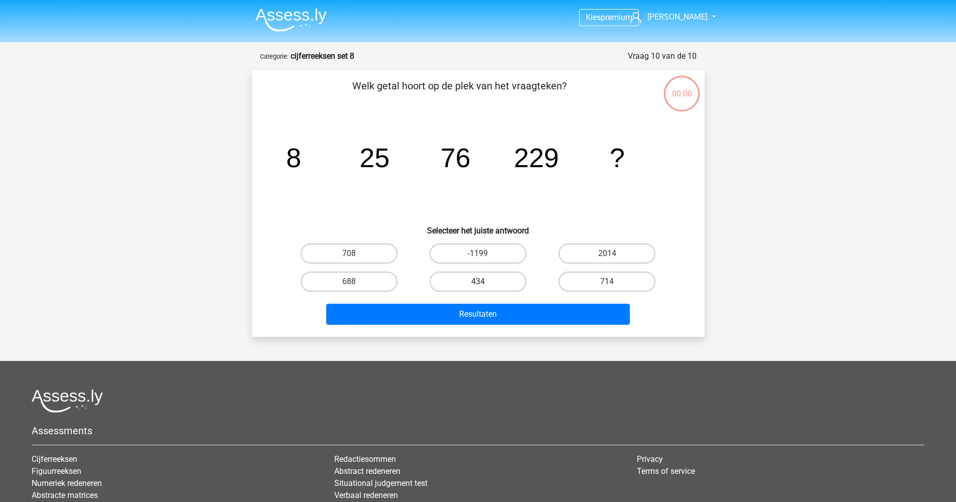
scroll to position [50, 0]
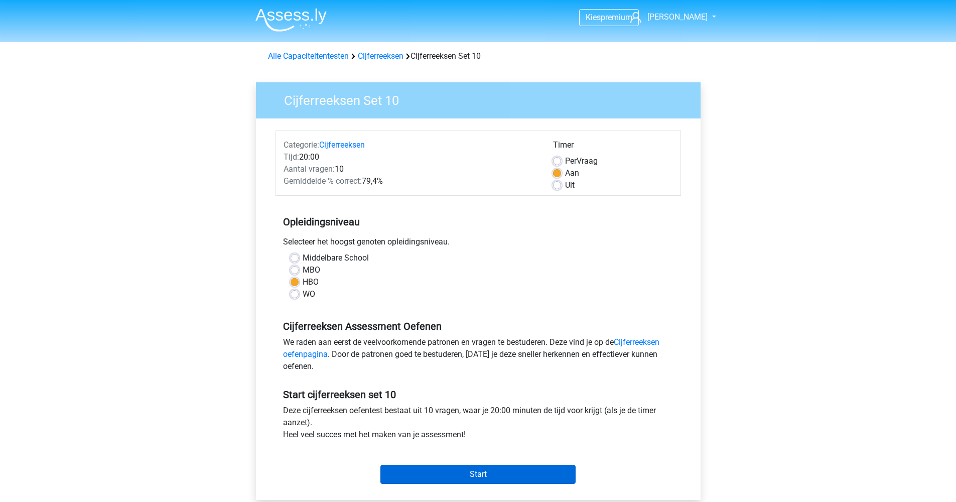
click at [512, 465] on input "Start" at bounding box center [478, 474] width 195 height 19
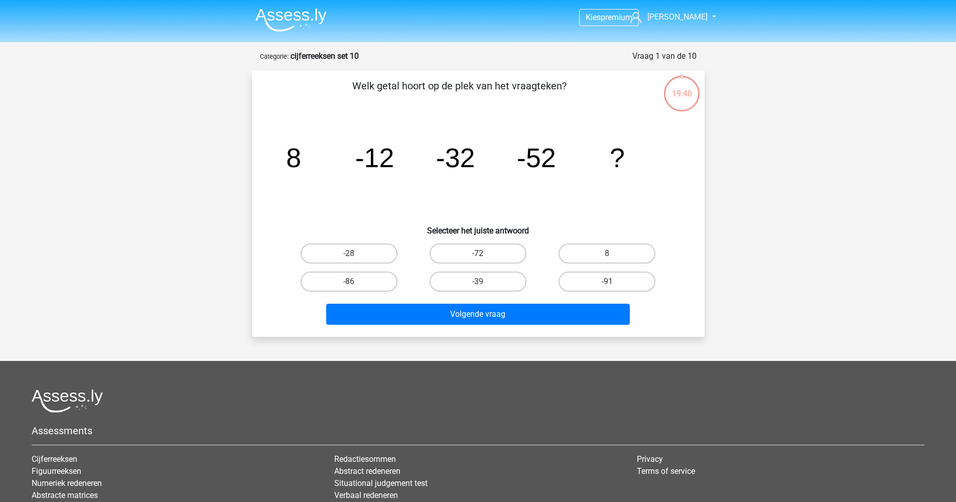
click at [470, 251] on label "-72" at bounding box center [478, 254] width 97 height 20
click at [478, 254] on input "-72" at bounding box center [481, 257] width 7 height 7
radio input "true"
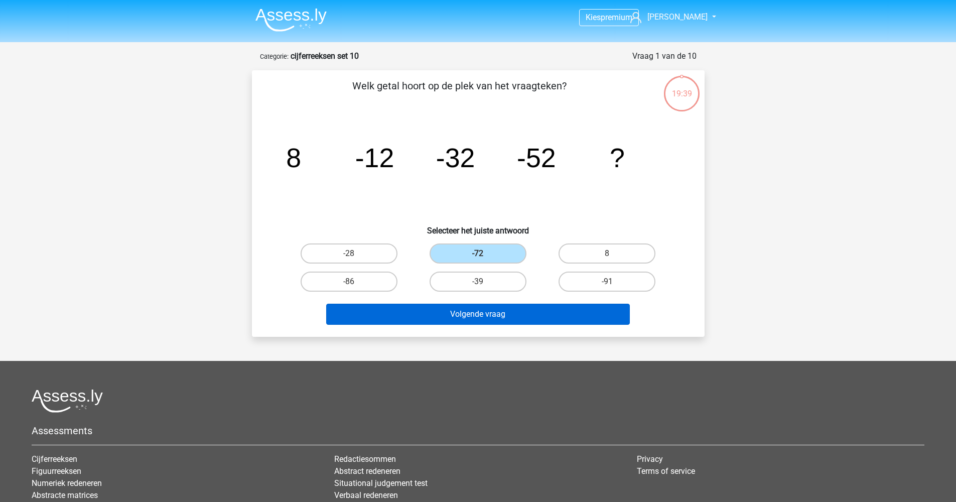
click at [471, 312] on button "Volgende vraag" at bounding box center [478, 314] width 304 height 21
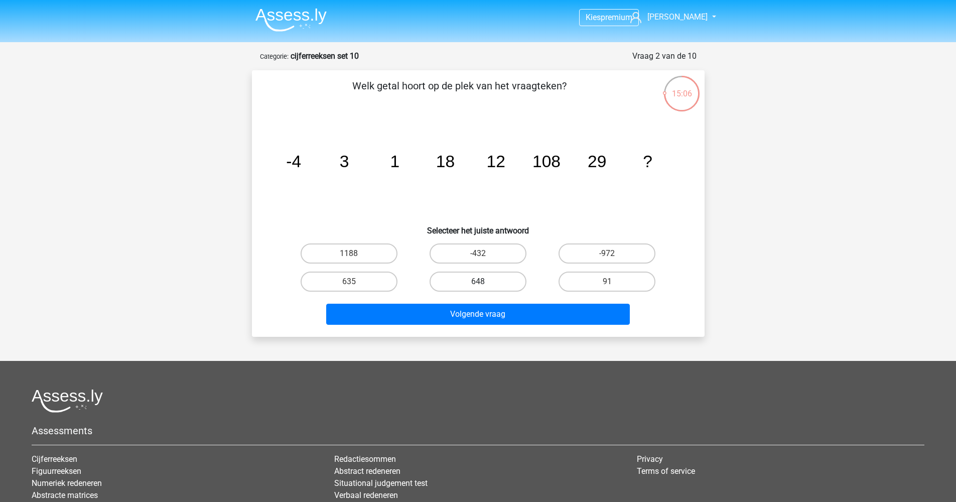
click at [476, 282] on label "648" at bounding box center [478, 282] width 97 height 20
click at [478, 282] on input "648" at bounding box center [481, 285] width 7 height 7
radio input "true"
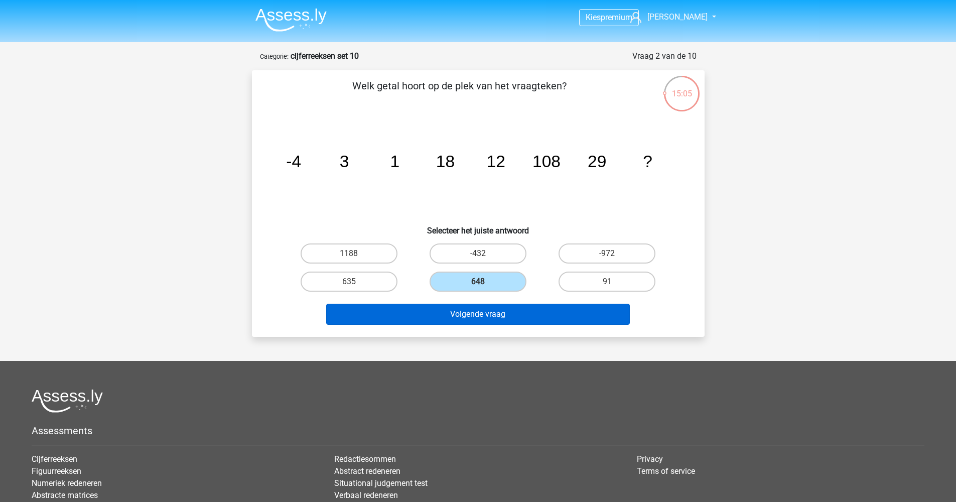
click at [481, 317] on button "Volgende vraag" at bounding box center [478, 314] width 304 height 21
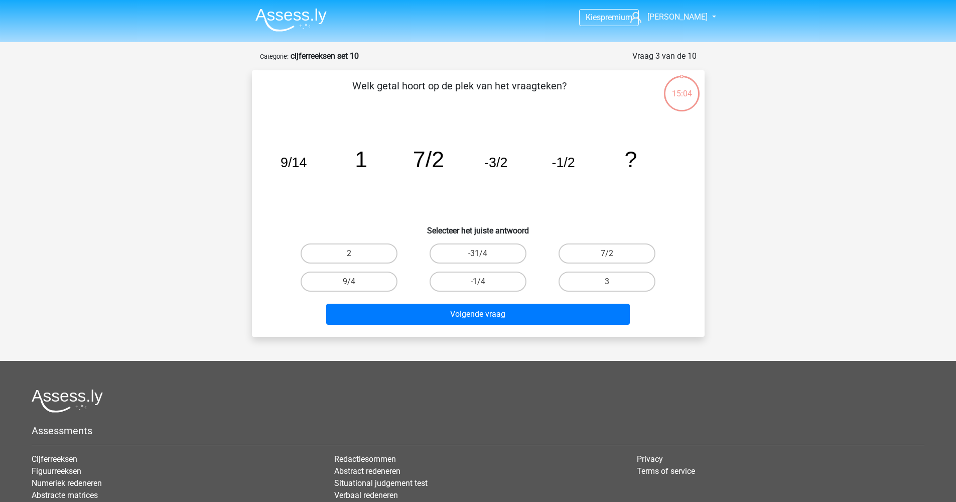
scroll to position [50, 0]
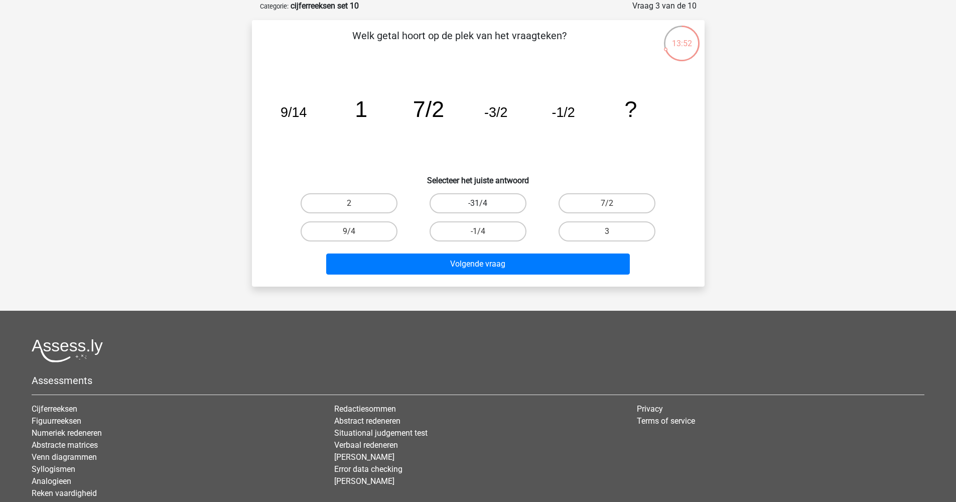
click at [456, 205] on label "-31/4" at bounding box center [478, 203] width 97 height 20
click at [478, 205] on input "-31/4" at bounding box center [481, 206] width 7 height 7
radio input "true"
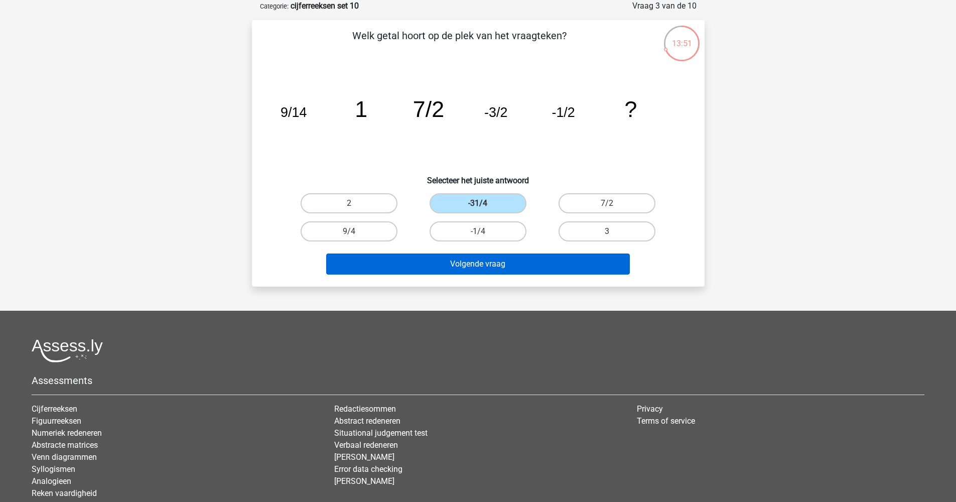
click at [494, 259] on button "Volgende vraag" at bounding box center [478, 264] width 304 height 21
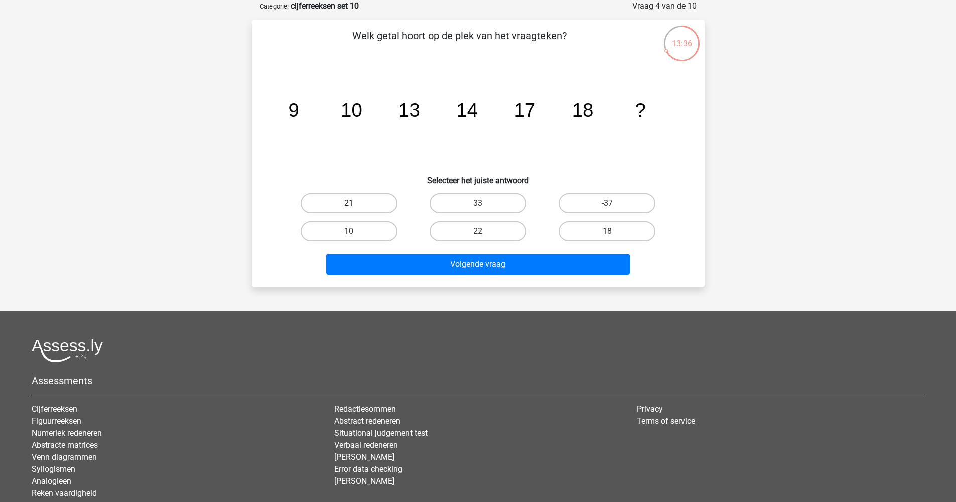
click at [339, 200] on label "21" at bounding box center [349, 203] width 97 height 20
click at [349, 203] on input "21" at bounding box center [352, 206] width 7 height 7
radio input "true"
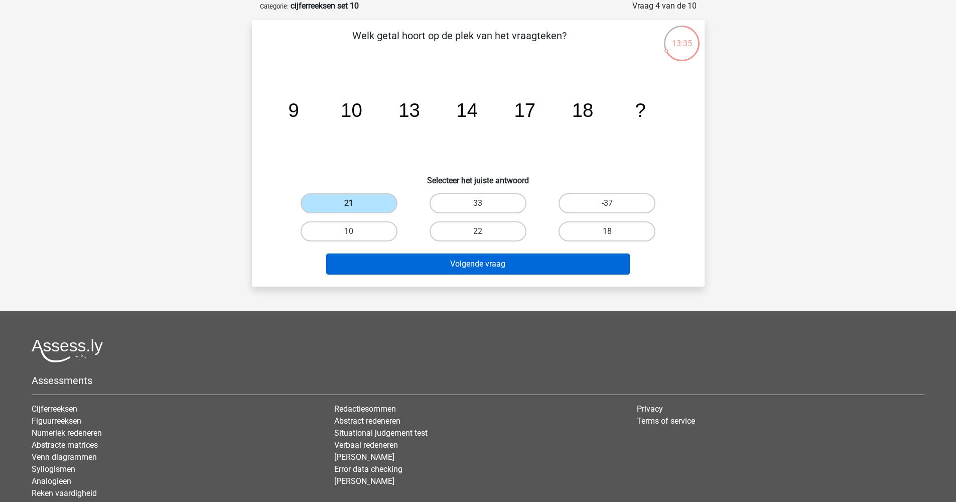
click at [417, 256] on button "Volgende vraag" at bounding box center [478, 264] width 304 height 21
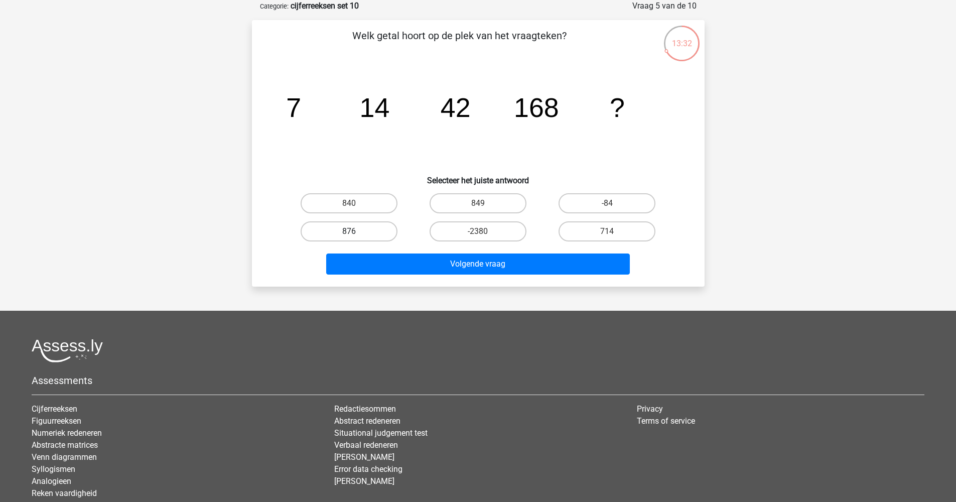
scroll to position [0, 0]
